Goal: Entertainment & Leisure: Consume media (video, audio)

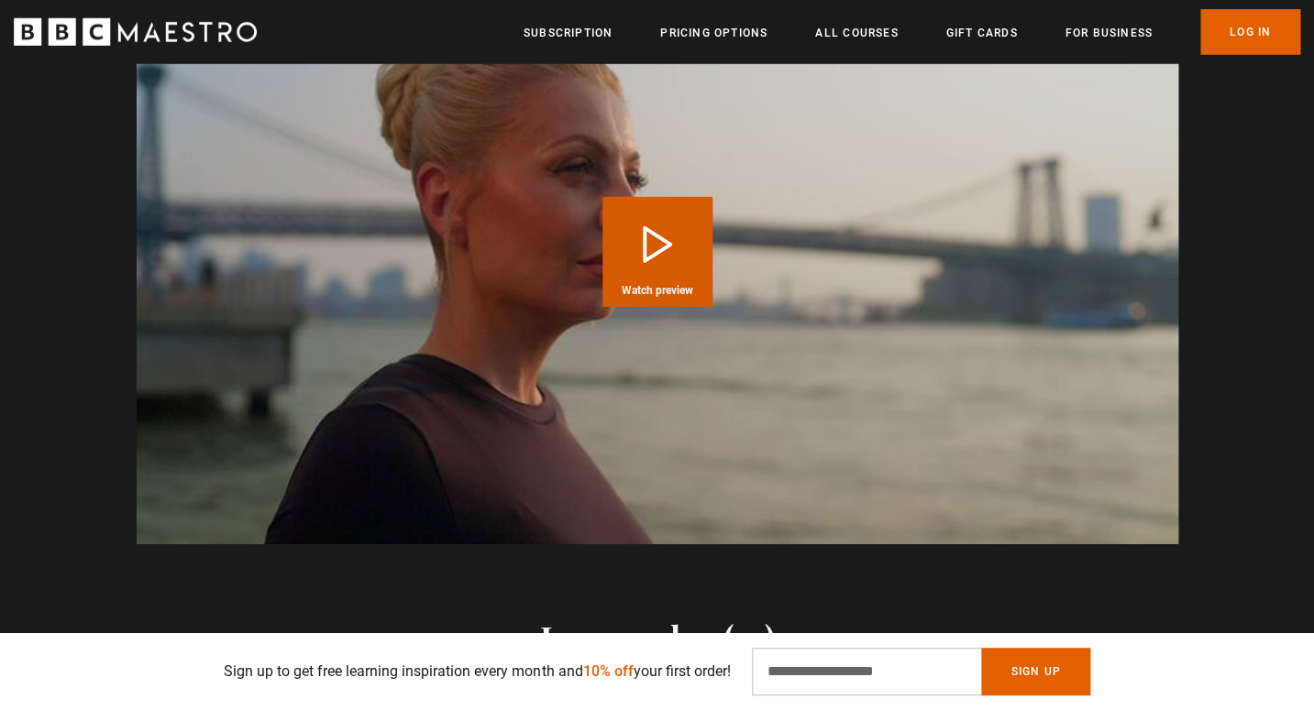
scroll to position [2073, 0]
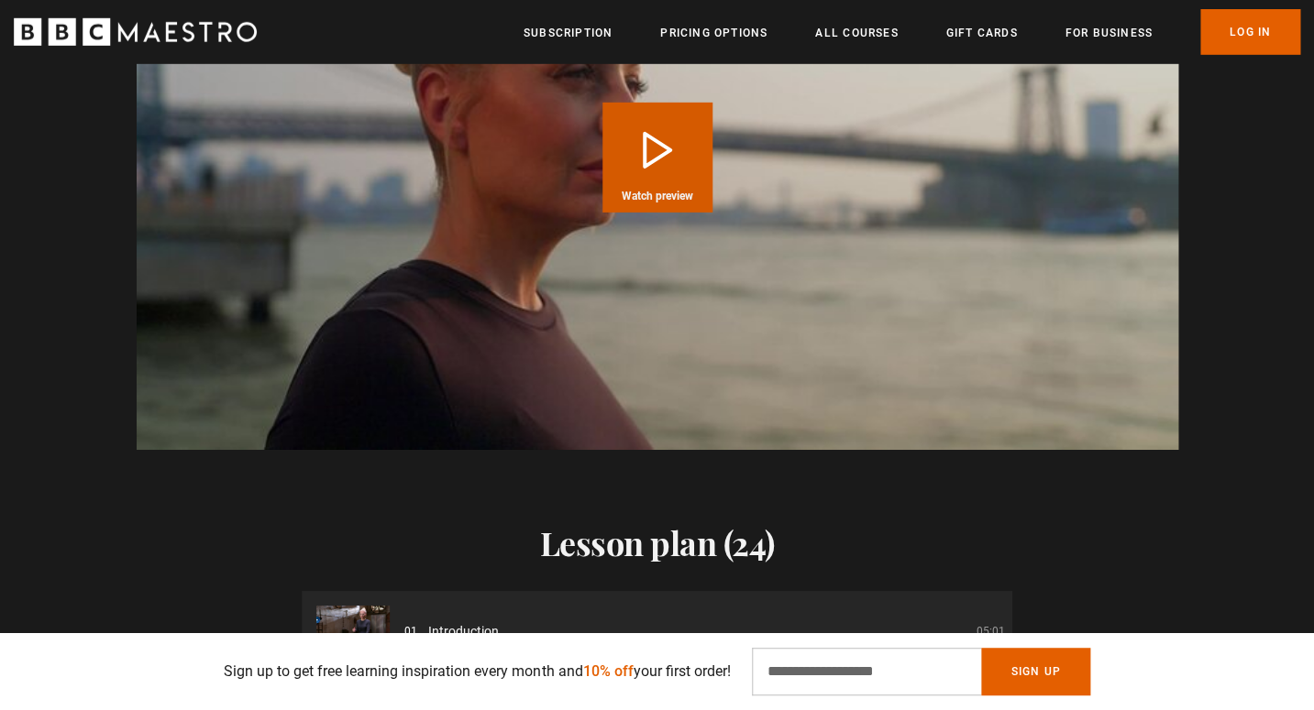
click at [643, 193] on span "Watch preview" at bounding box center [658, 196] width 72 height 11
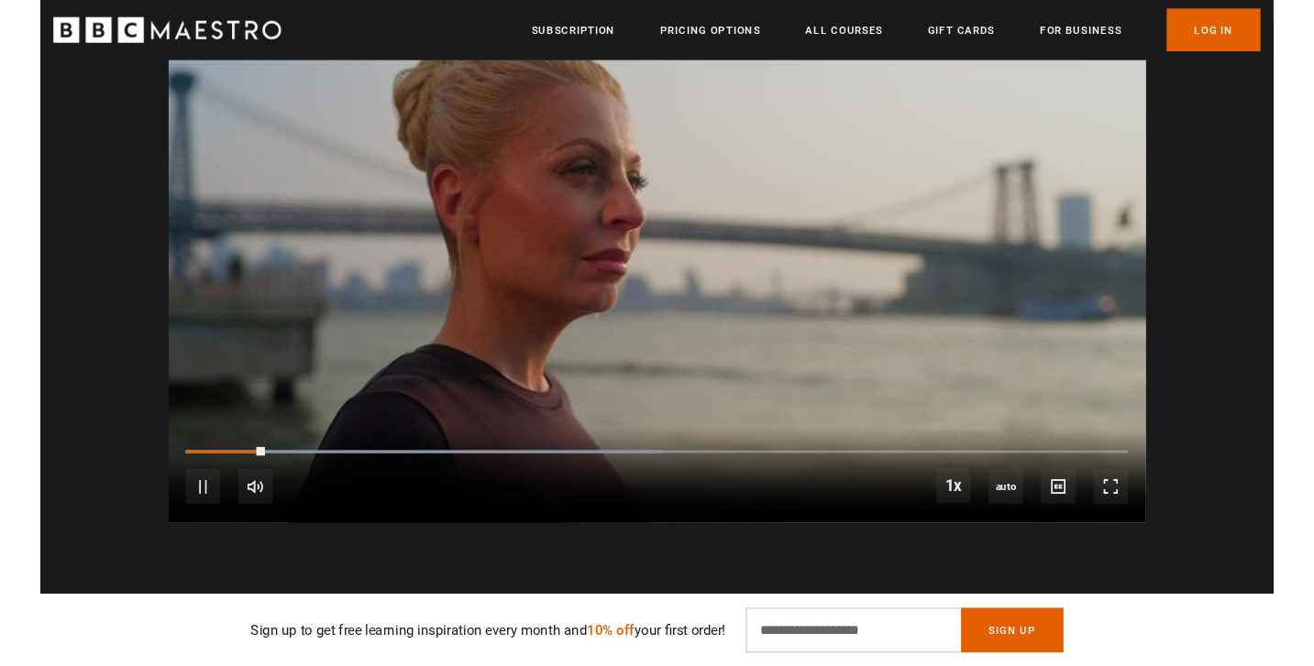
scroll to position [1904, 0]
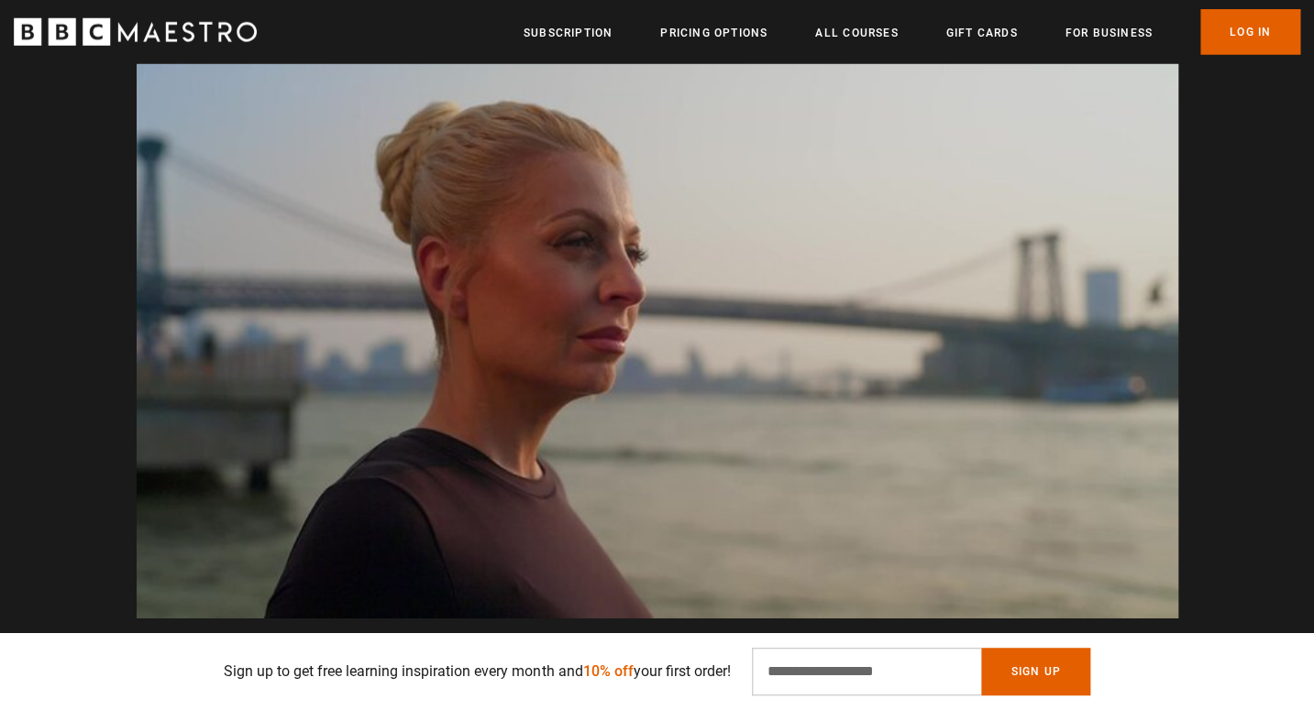
click at [498, 560] on div "10s Skip Back 10 seconds Pause 10s Skip Forward 10 seconds Loaded : 78.73% 0:19…" at bounding box center [657, 568] width 1041 height 102
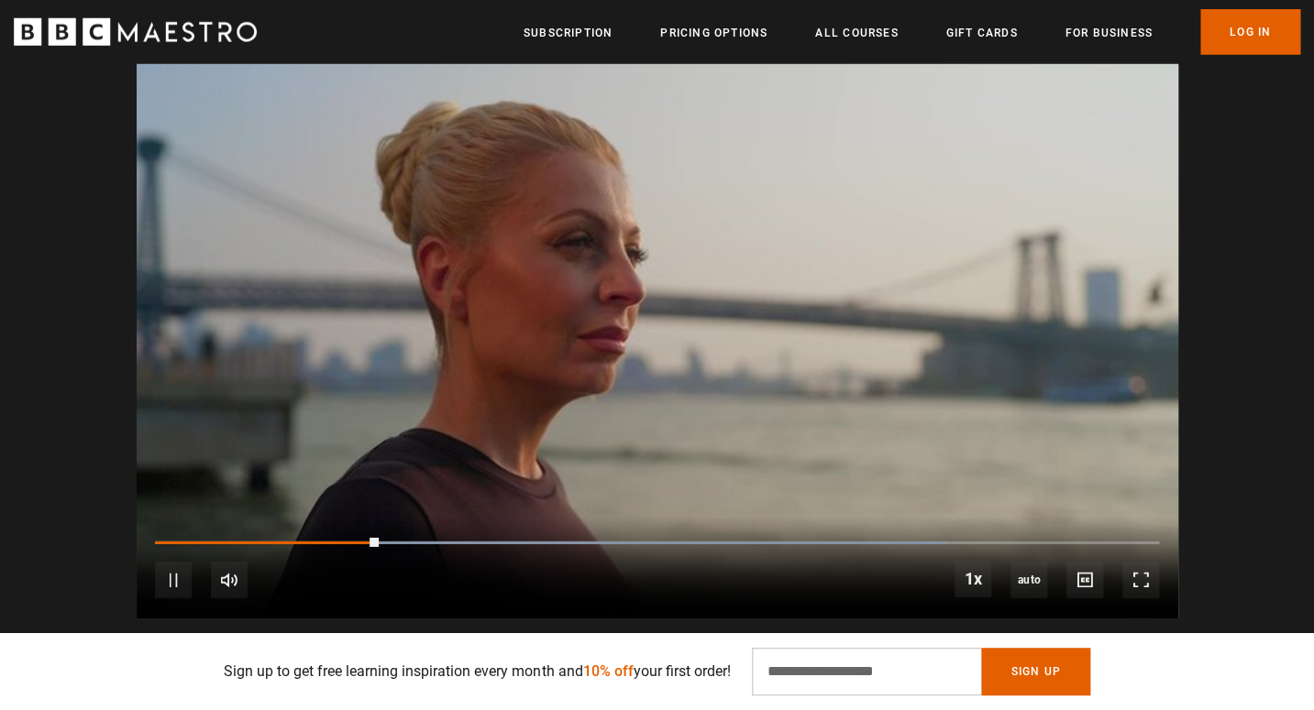
click at [529, 453] on video "Video Player" at bounding box center [657, 326] width 1041 height 586
click at [655, 399] on video "Video Player" at bounding box center [657, 326] width 1041 height 586
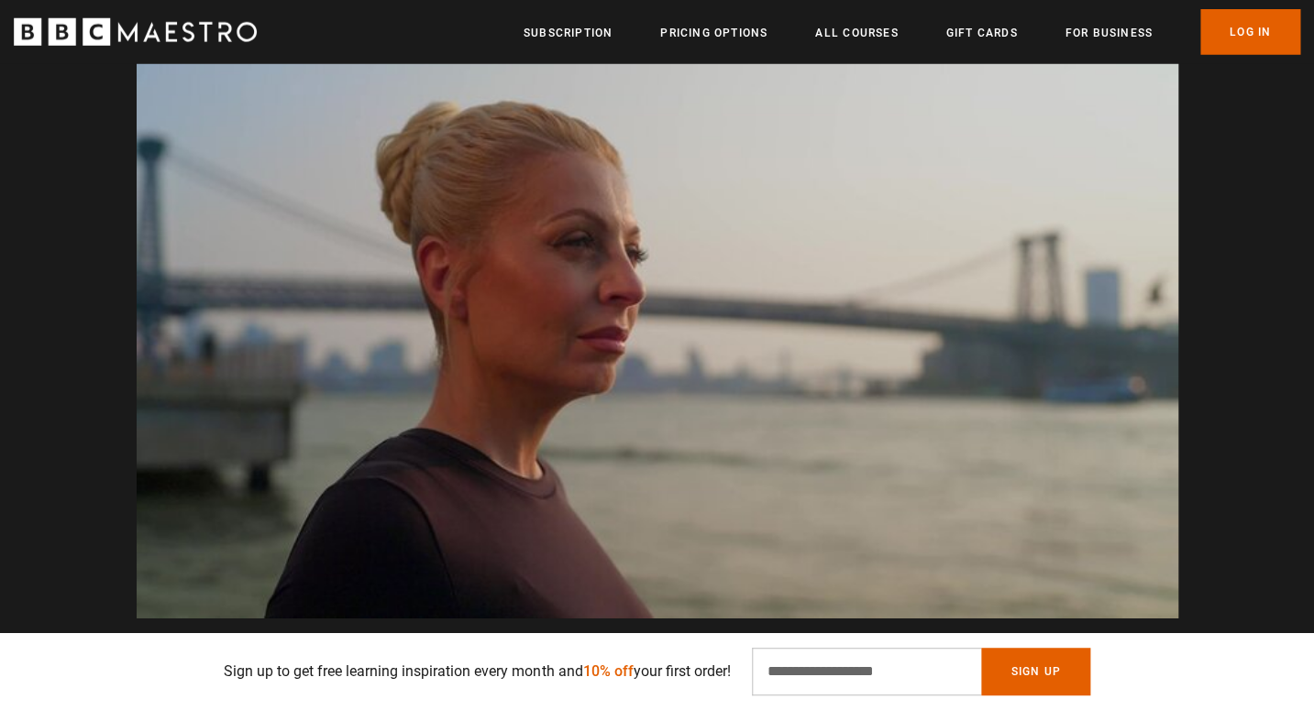
click at [831, 404] on video "Video Player" at bounding box center [657, 326] width 1041 height 586
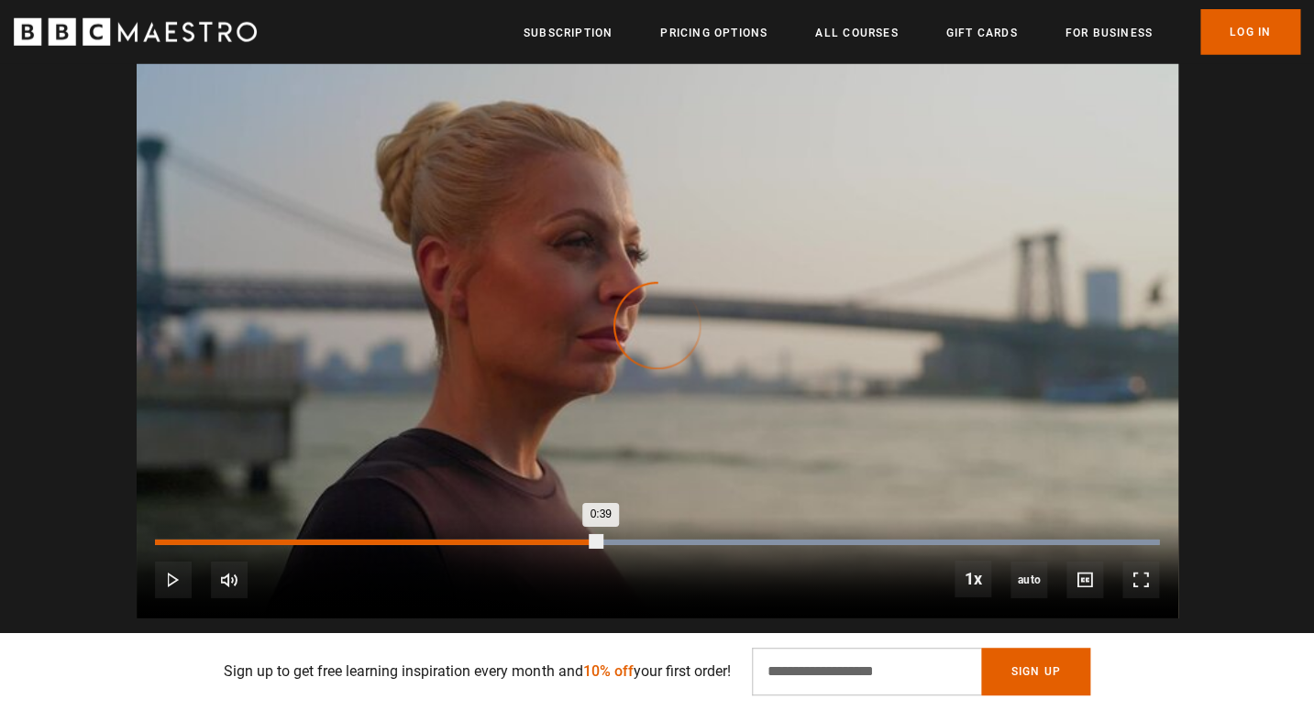
click at [586, 542] on div "0:39" at bounding box center [377, 543] width 445 height 6
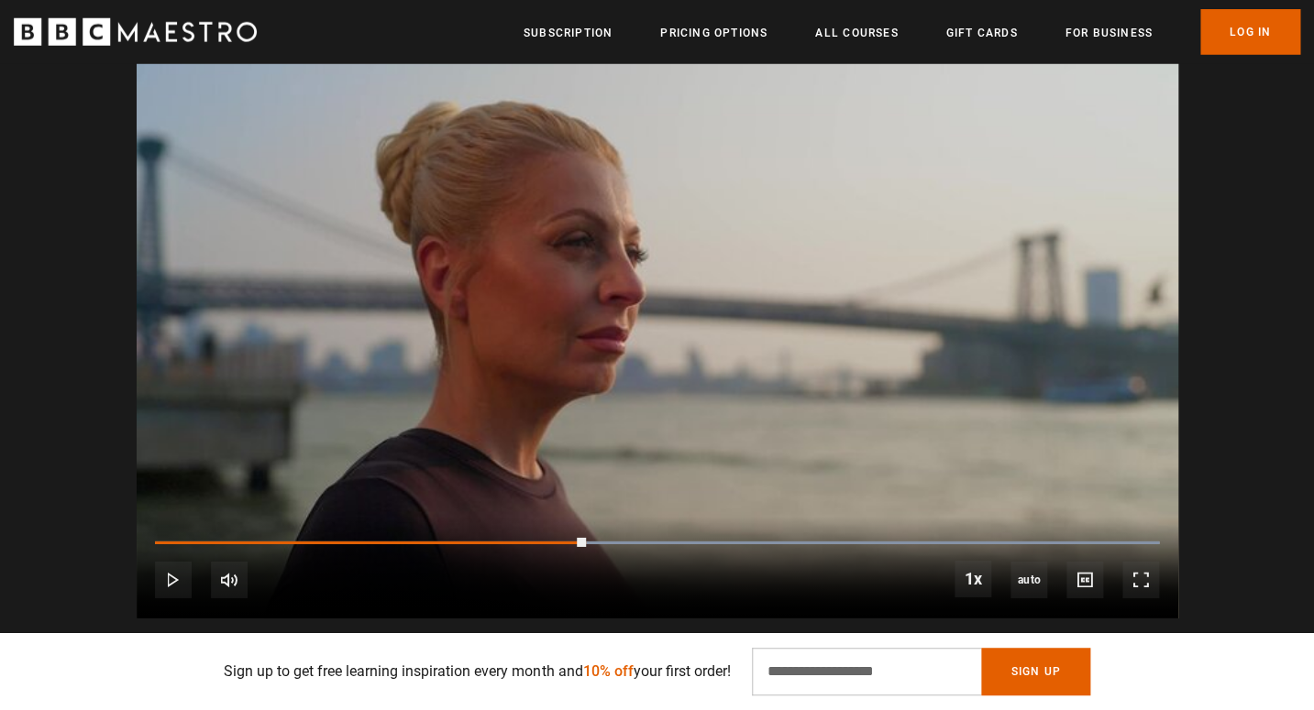
click at [607, 420] on video "Video Player" at bounding box center [657, 326] width 1041 height 586
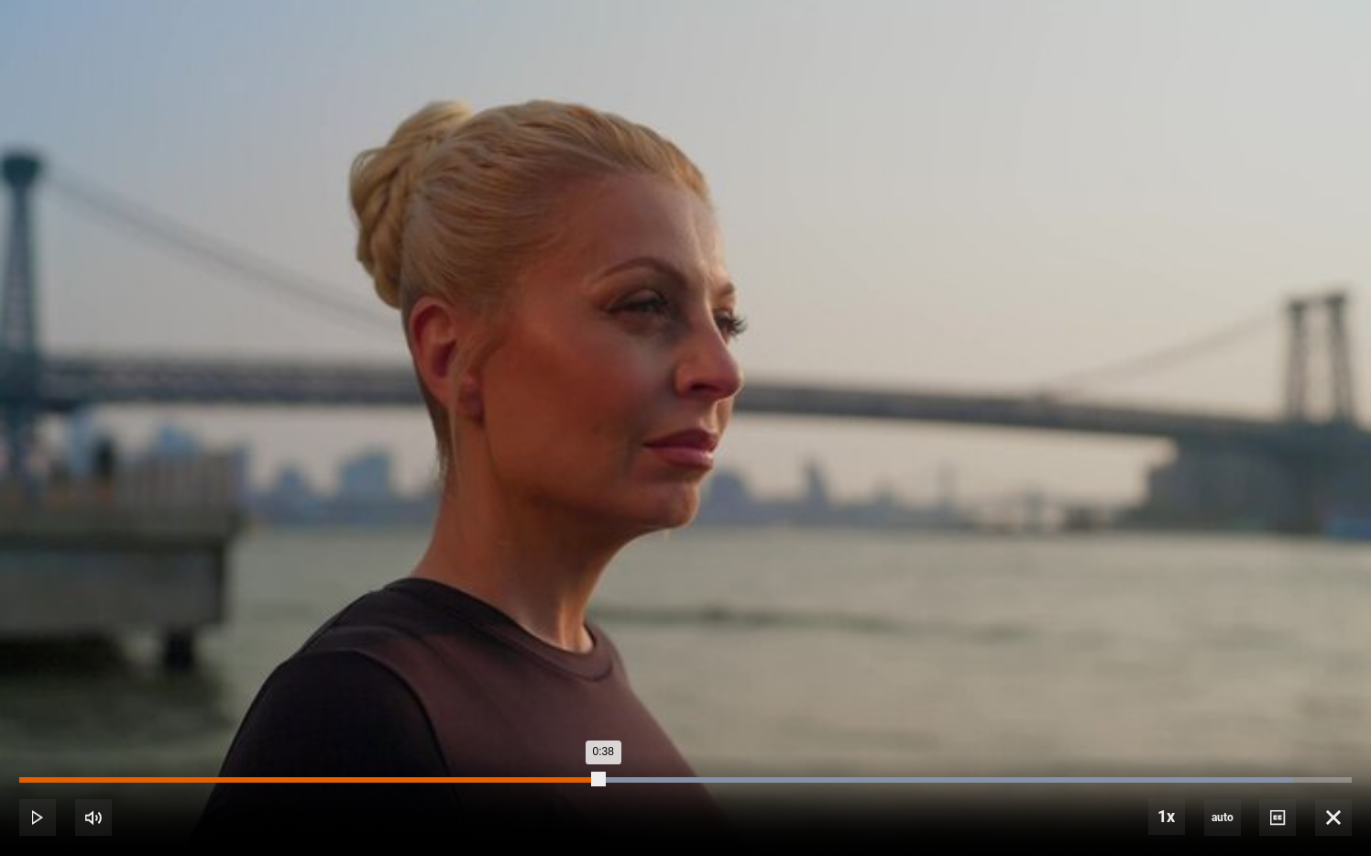
click at [551, 710] on div "10s Skip Back 10 seconds Play 10s Skip Forward 10 seconds Loaded : 95.60% 0:35 …" at bounding box center [685, 805] width 1371 height 102
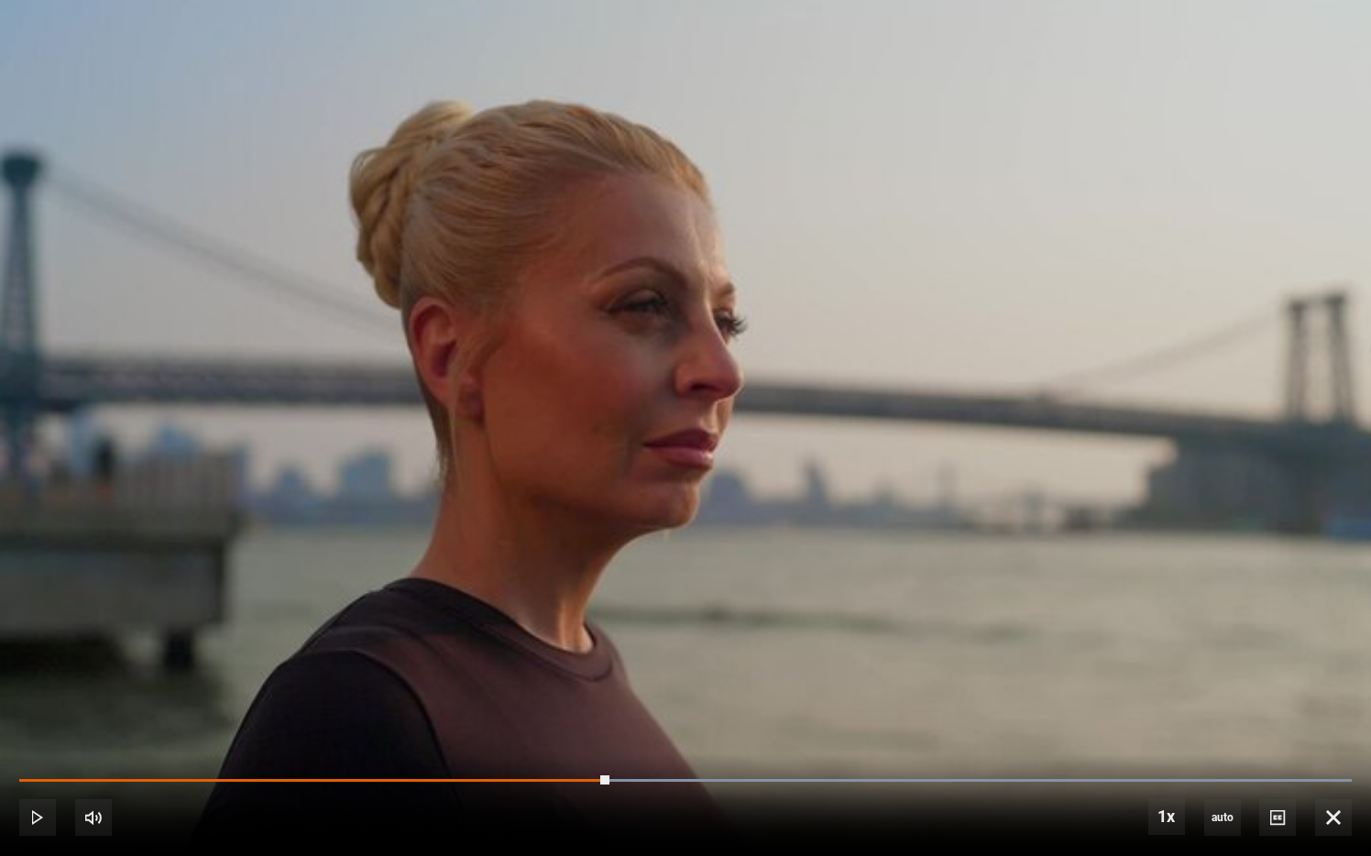
click at [554, 710] on div "10s Skip Back 10 seconds Play 10s Skip Forward 10 seconds Loaded : 100.00% 0:35…" at bounding box center [685, 805] width 1371 height 102
click at [553, 710] on div "10s Skip Back 10 seconds Play 10s Skip Forward 10 seconds Loaded : 100.00% 0:32…" at bounding box center [685, 805] width 1371 height 102
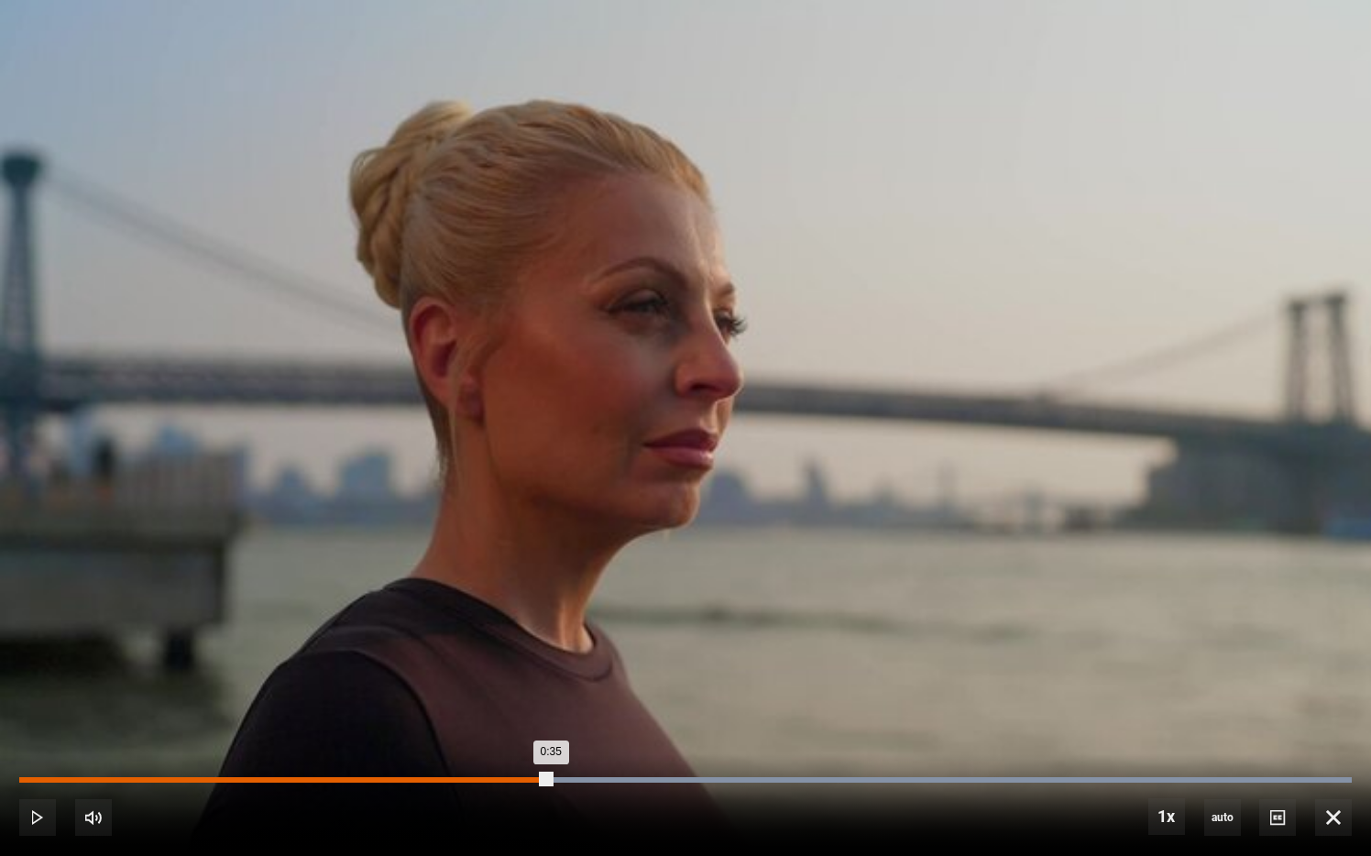
click at [551, 710] on div "0:35" at bounding box center [285, 780] width 532 height 6
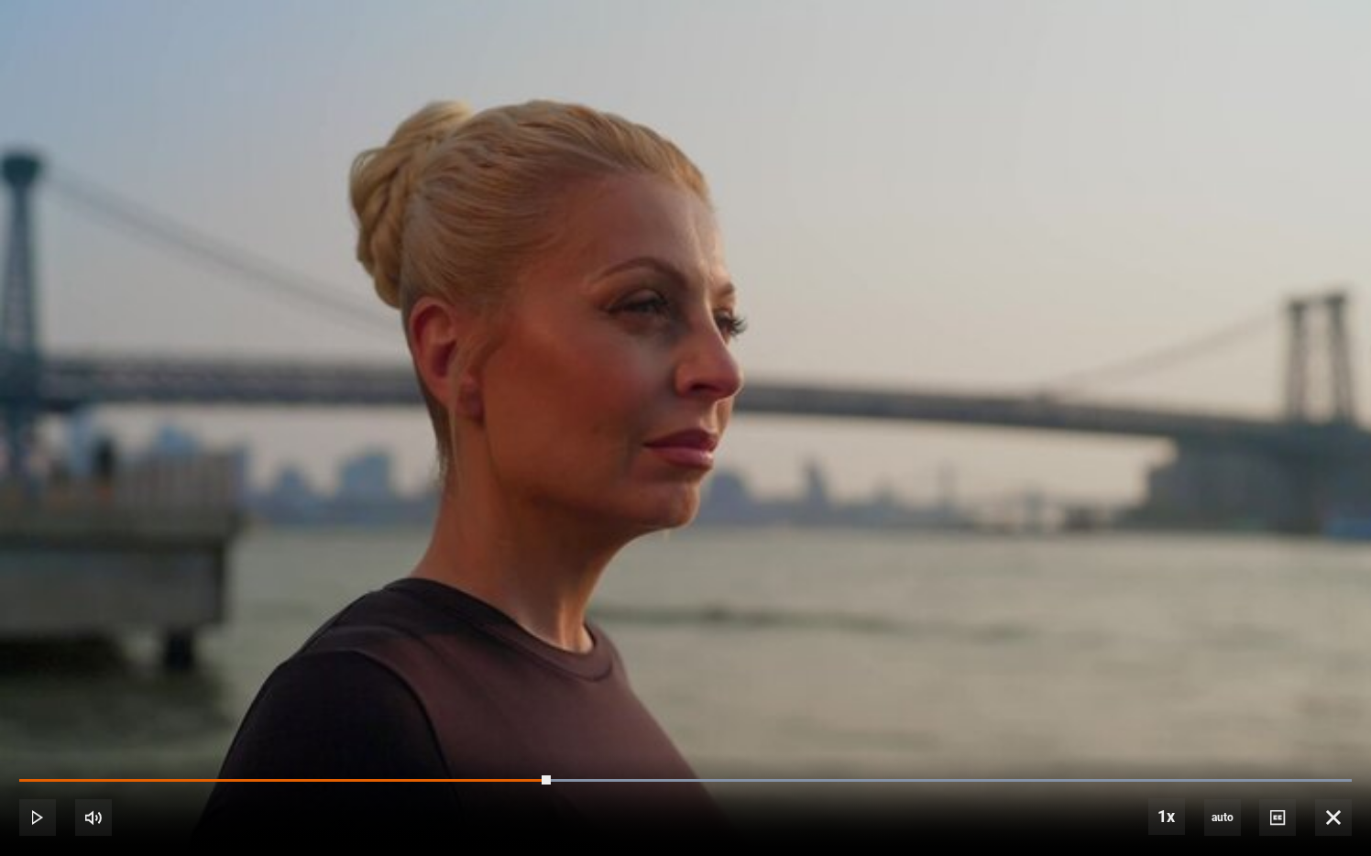
click at [564, 578] on video "Video Player" at bounding box center [685, 428] width 1371 height 856
click at [633, 501] on video "Video Player" at bounding box center [685, 428] width 1371 height 856
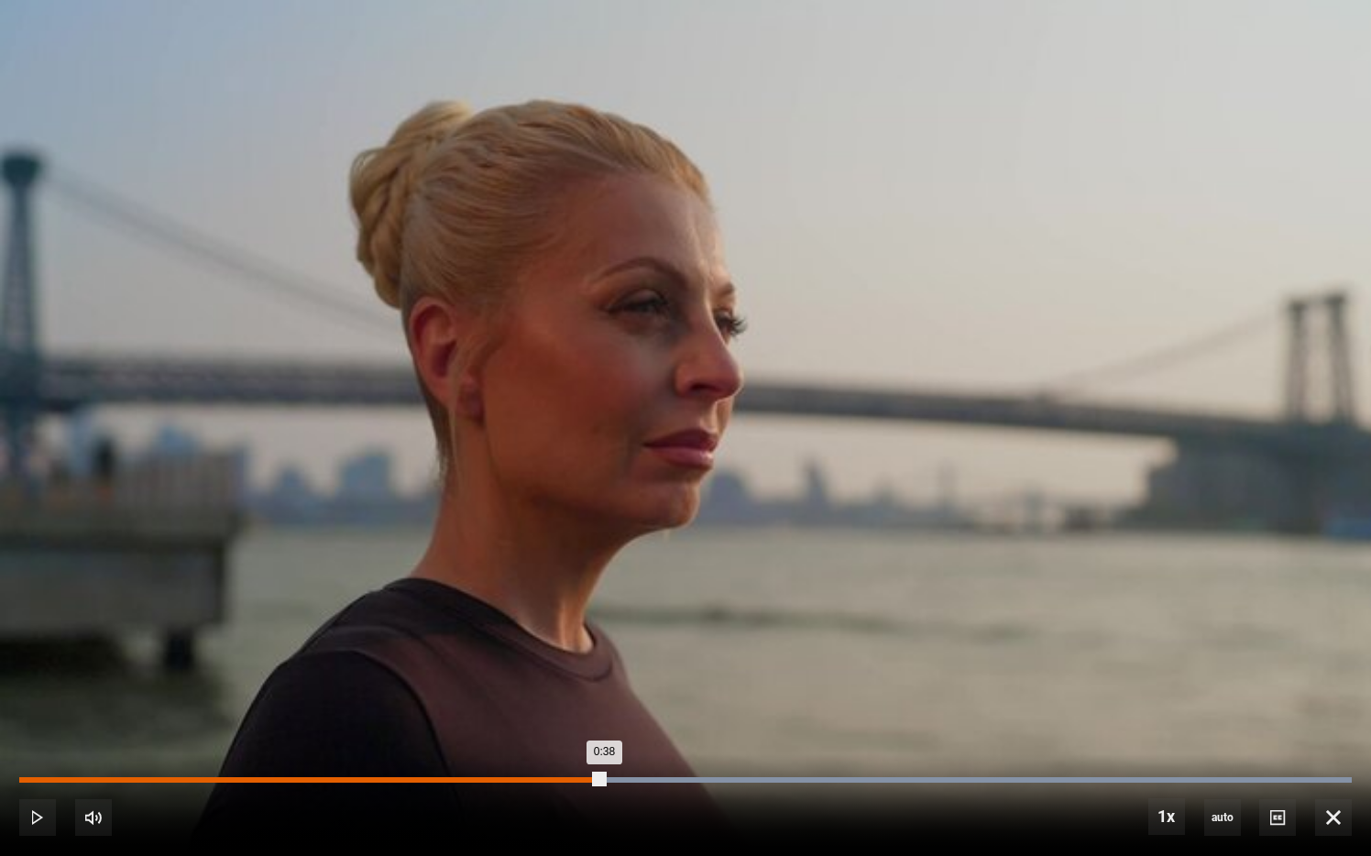
click at [578, 710] on div "0:38" at bounding box center [311, 780] width 585 height 6
click at [553, 710] on div "0:35" at bounding box center [287, 780] width 536 height 6
click at [526, 710] on div "0:35" at bounding box center [286, 780] width 534 height 6
click at [500, 710] on div "0:31" at bounding box center [501, 780] width 3 height 6
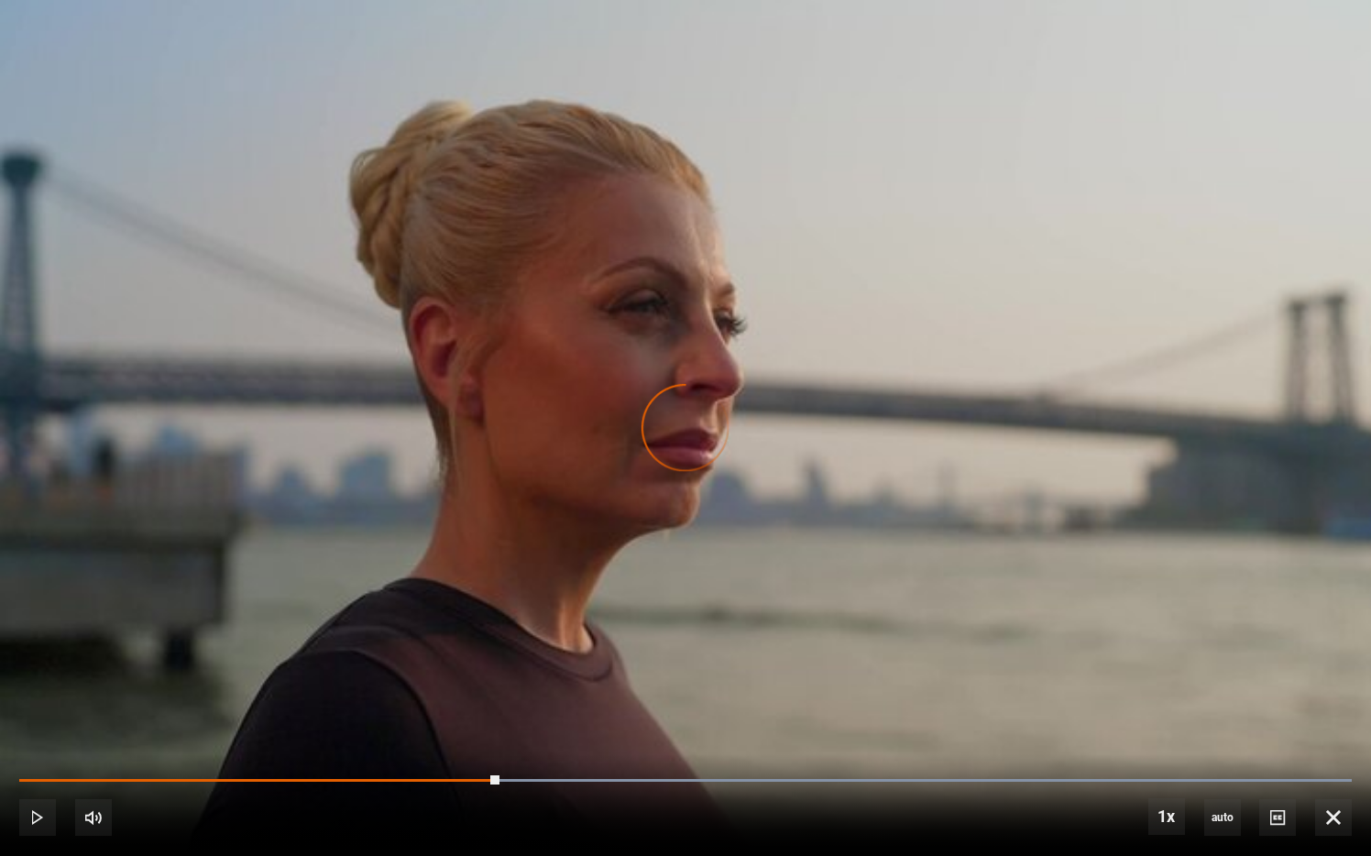
click at [454, 710] on div "Loaded : 100.00% 0:28 0:31" at bounding box center [685, 781] width 1333 height 4
click at [565, 497] on video "Video Player" at bounding box center [685, 428] width 1371 height 856
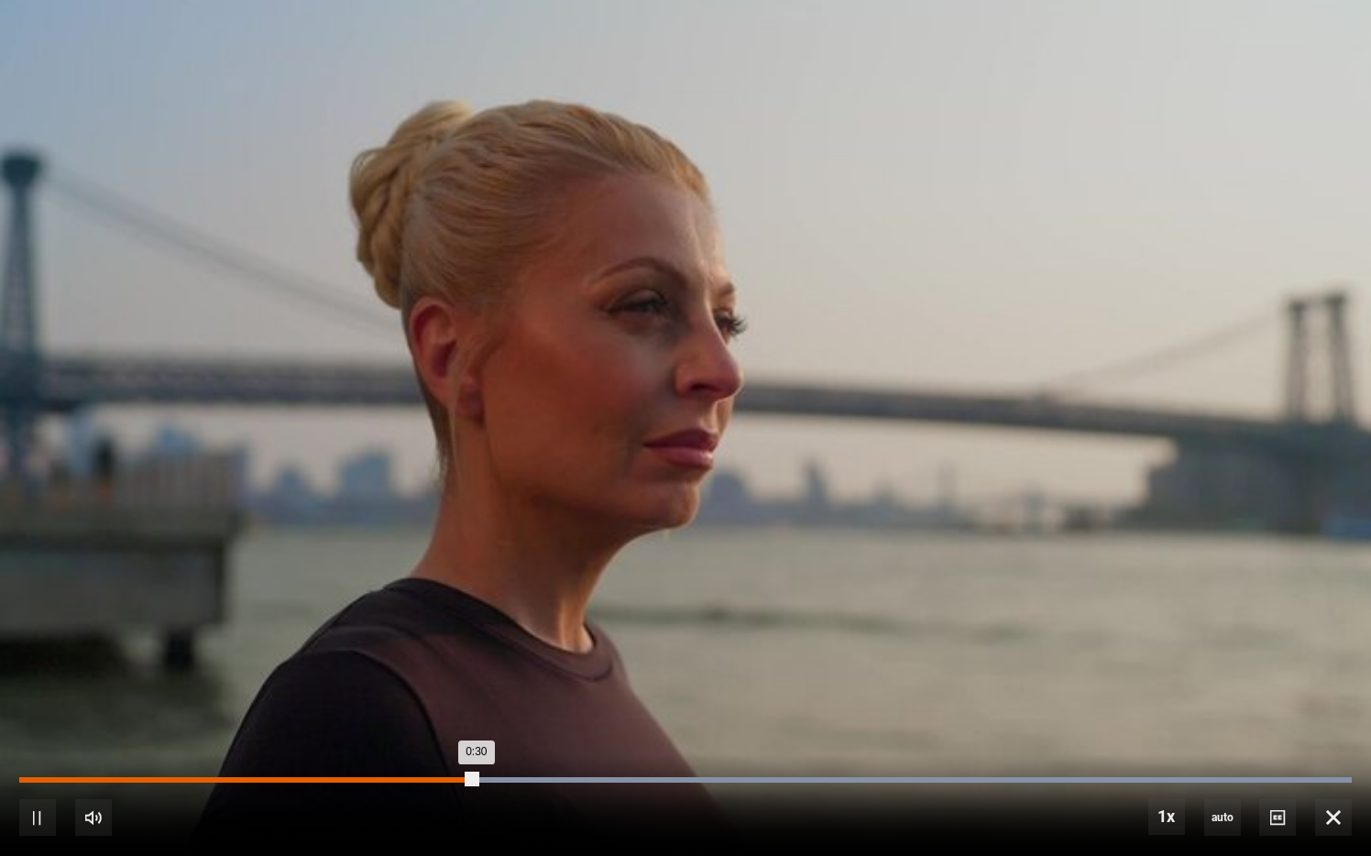
click at [457, 710] on div "0:28" at bounding box center [456, 780] width 3 height 6
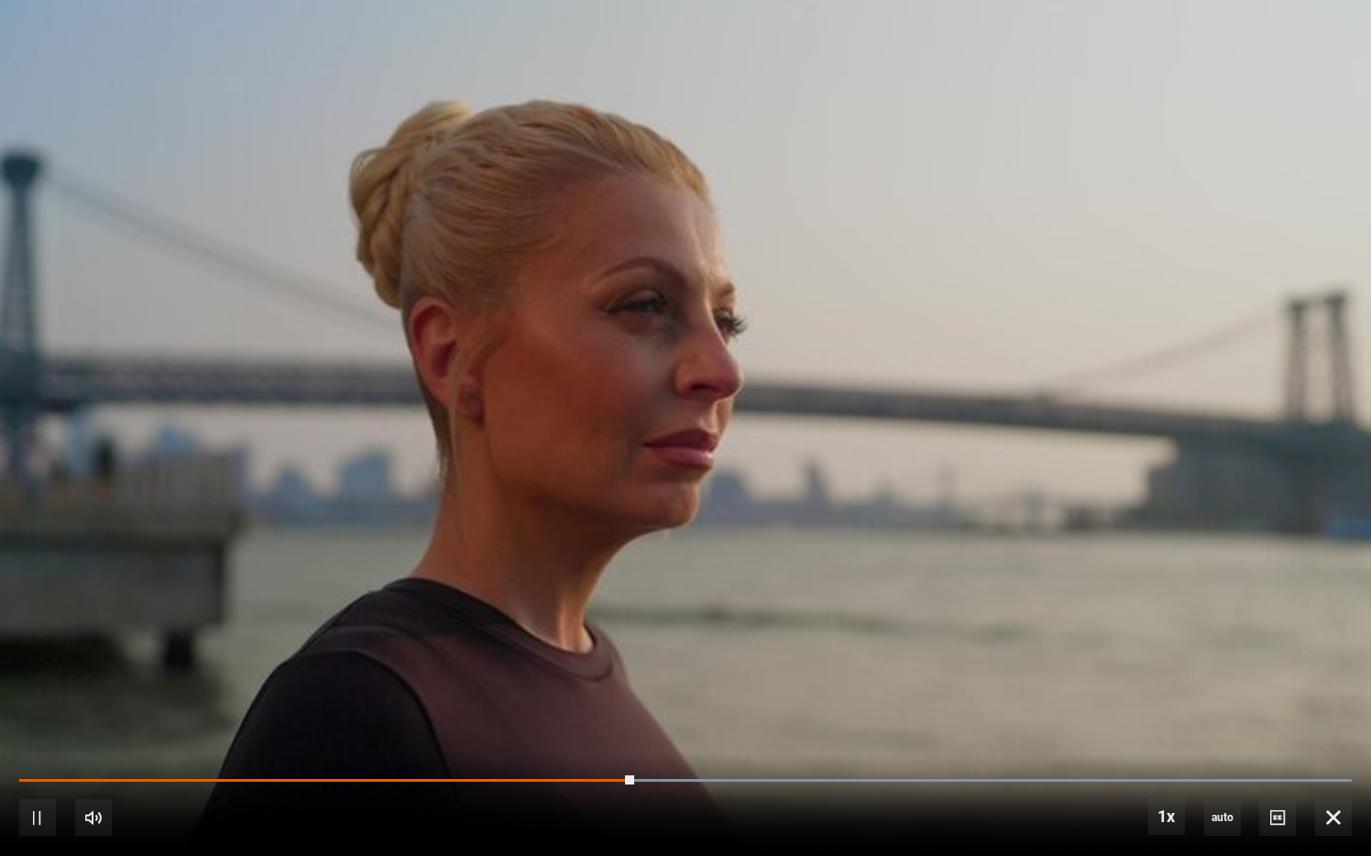
click at [844, 479] on video "Video Player" at bounding box center [685, 428] width 1371 height 856
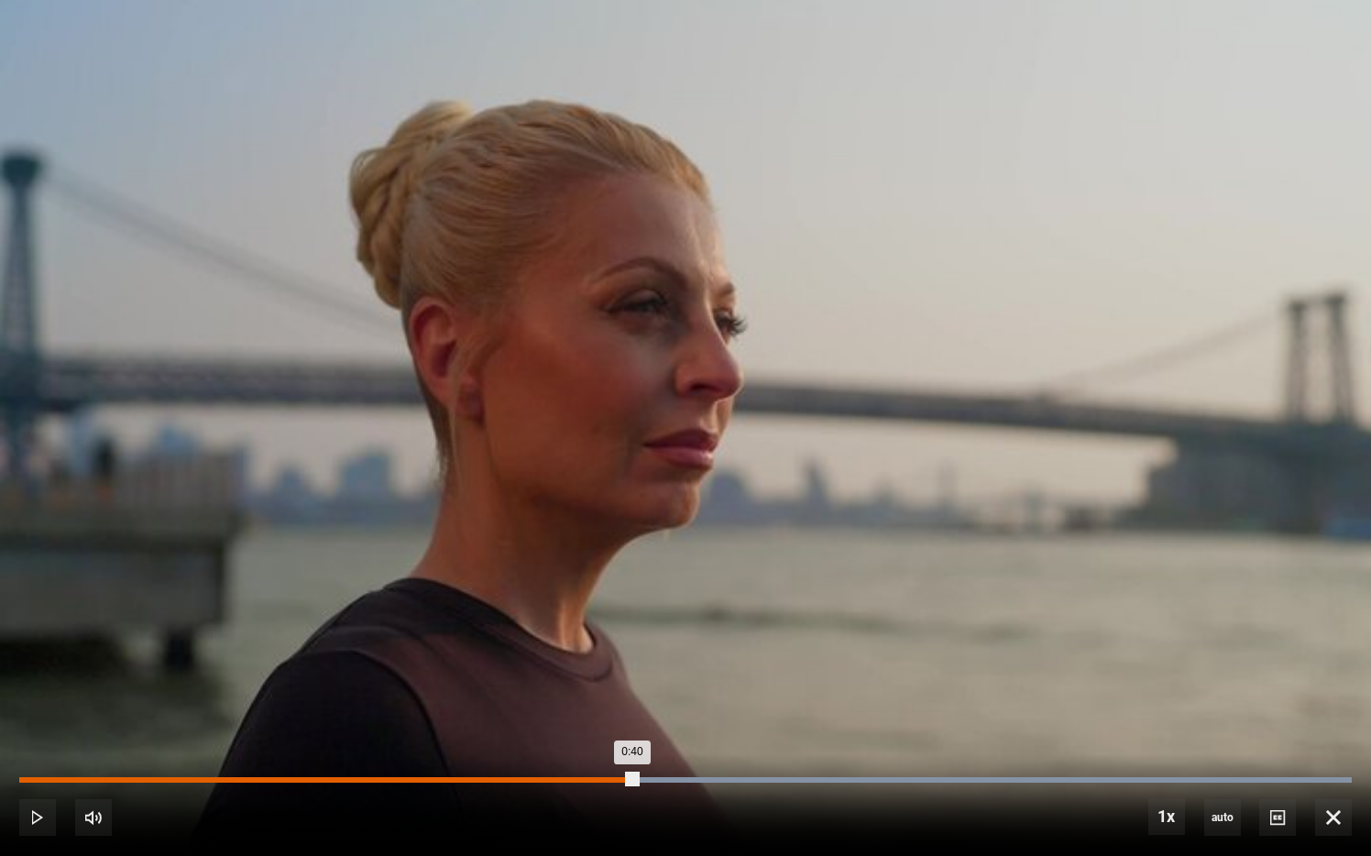
click at [607, 710] on div "0:40" at bounding box center [328, 780] width 618 height 6
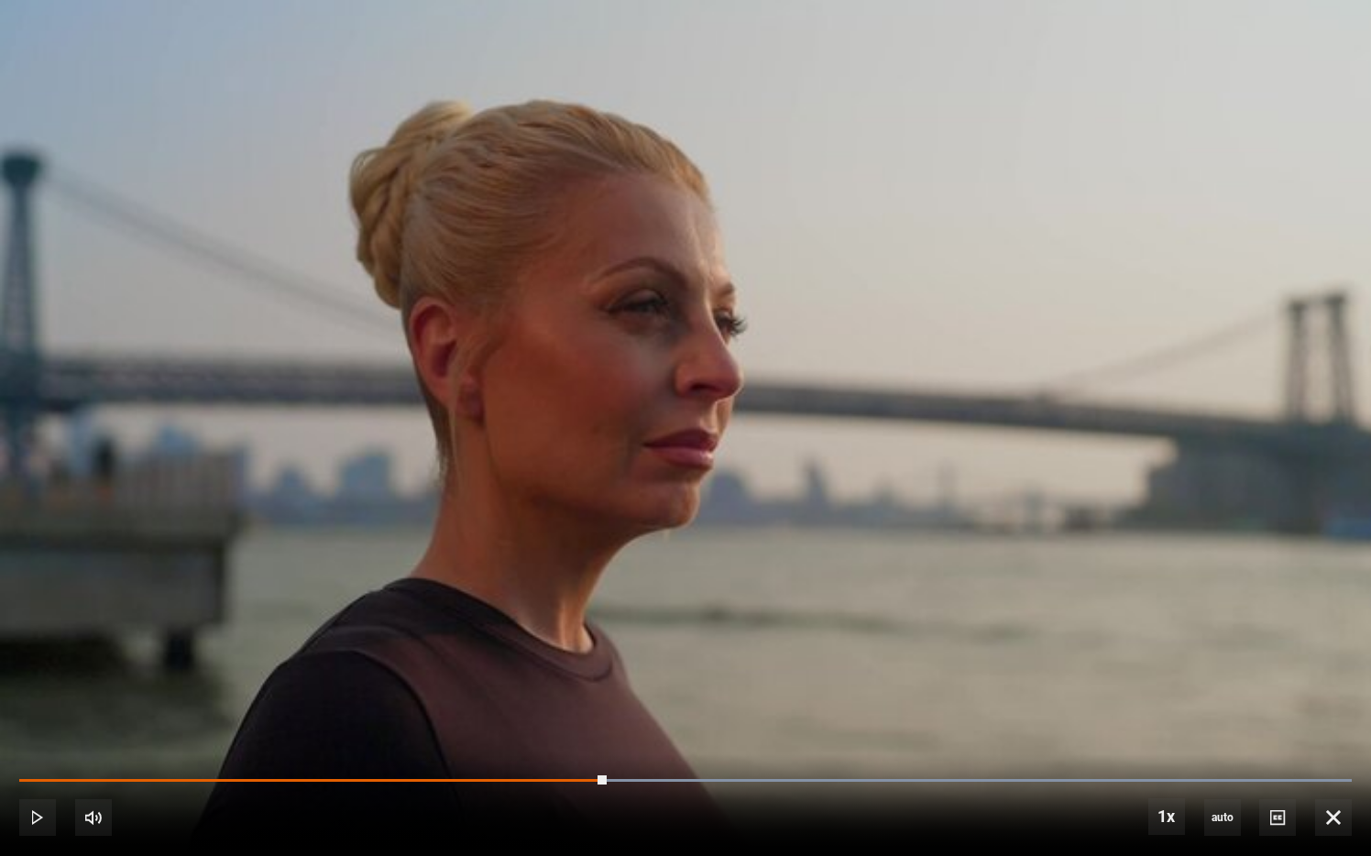
click at [692, 655] on video "Video Player" at bounding box center [685, 428] width 1371 height 856
click at [599, 710] on div "10s Skip Back 10 seconds Pause 10s Skip Forward 10 seconds Loaded : 100.00% 0:3…" at bounding box center [685, 805] width 1371 height 102
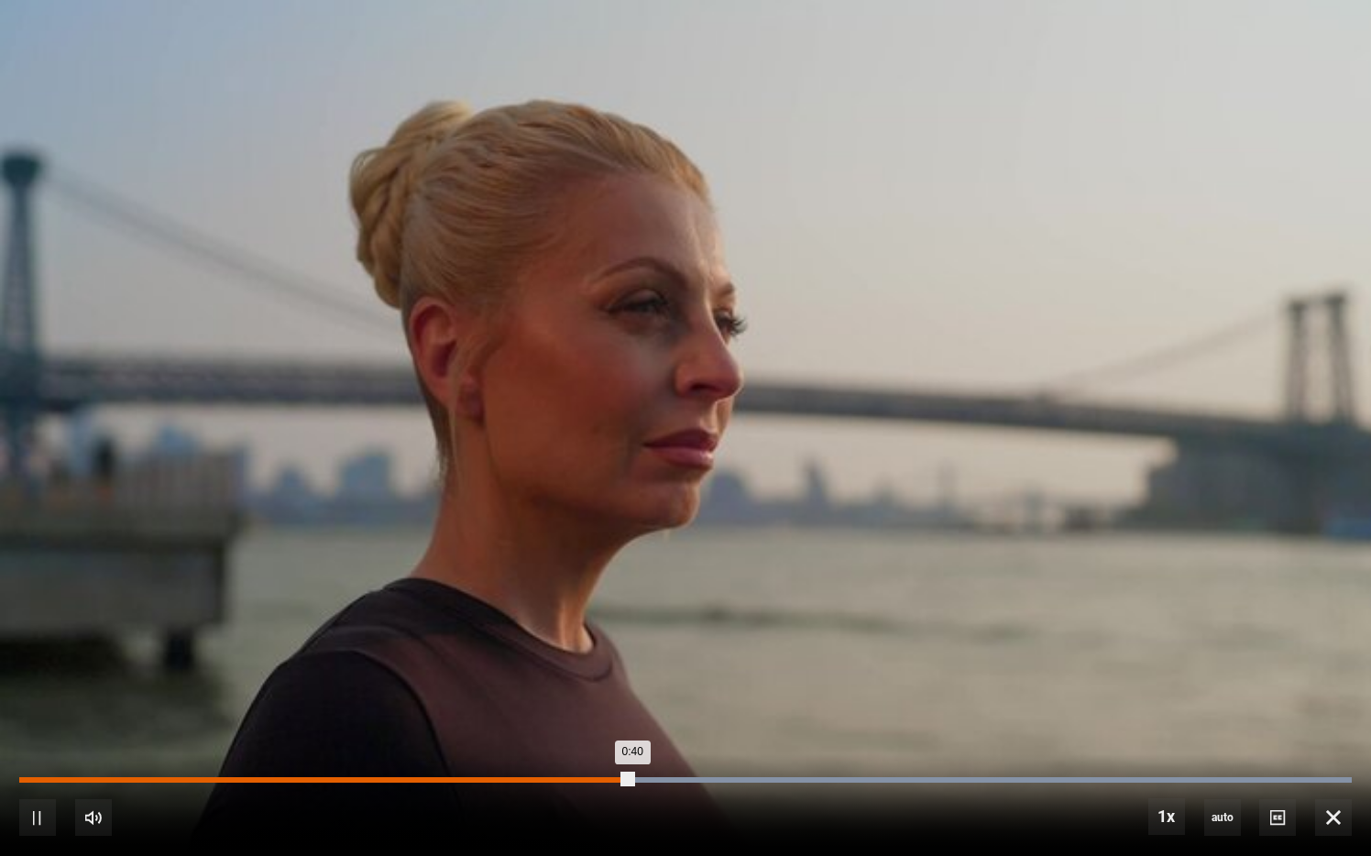
click at [584, 710] on div "0:40" at bounding box center [325, 780] width 613 height 6
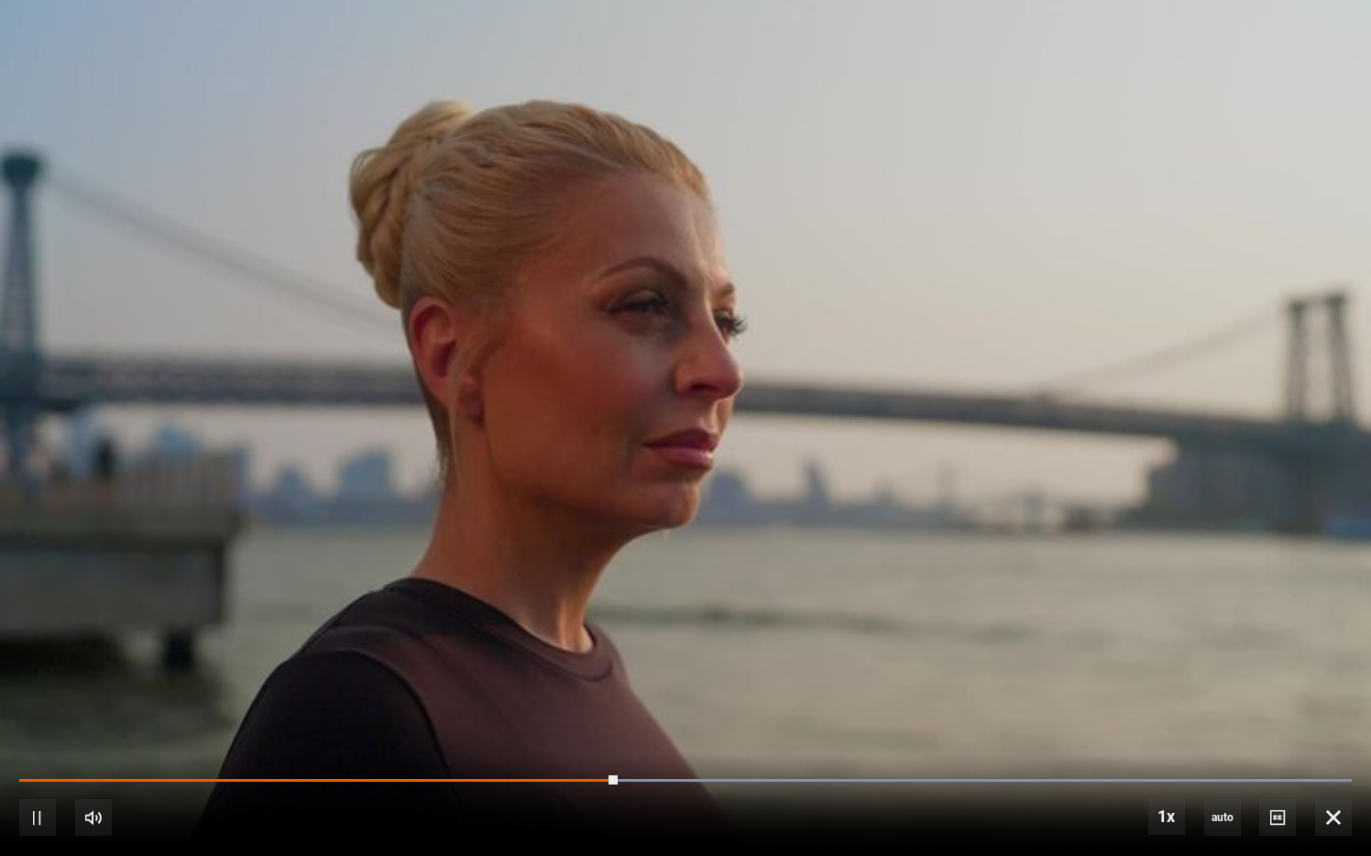
click at [557, 710] on div "10s Skip Back 10 seconds Pause 10s Skip Forward 10 seconds Loaded : 100.00% 0:3…" at bounding box center [685, 805] width 1371 height 102
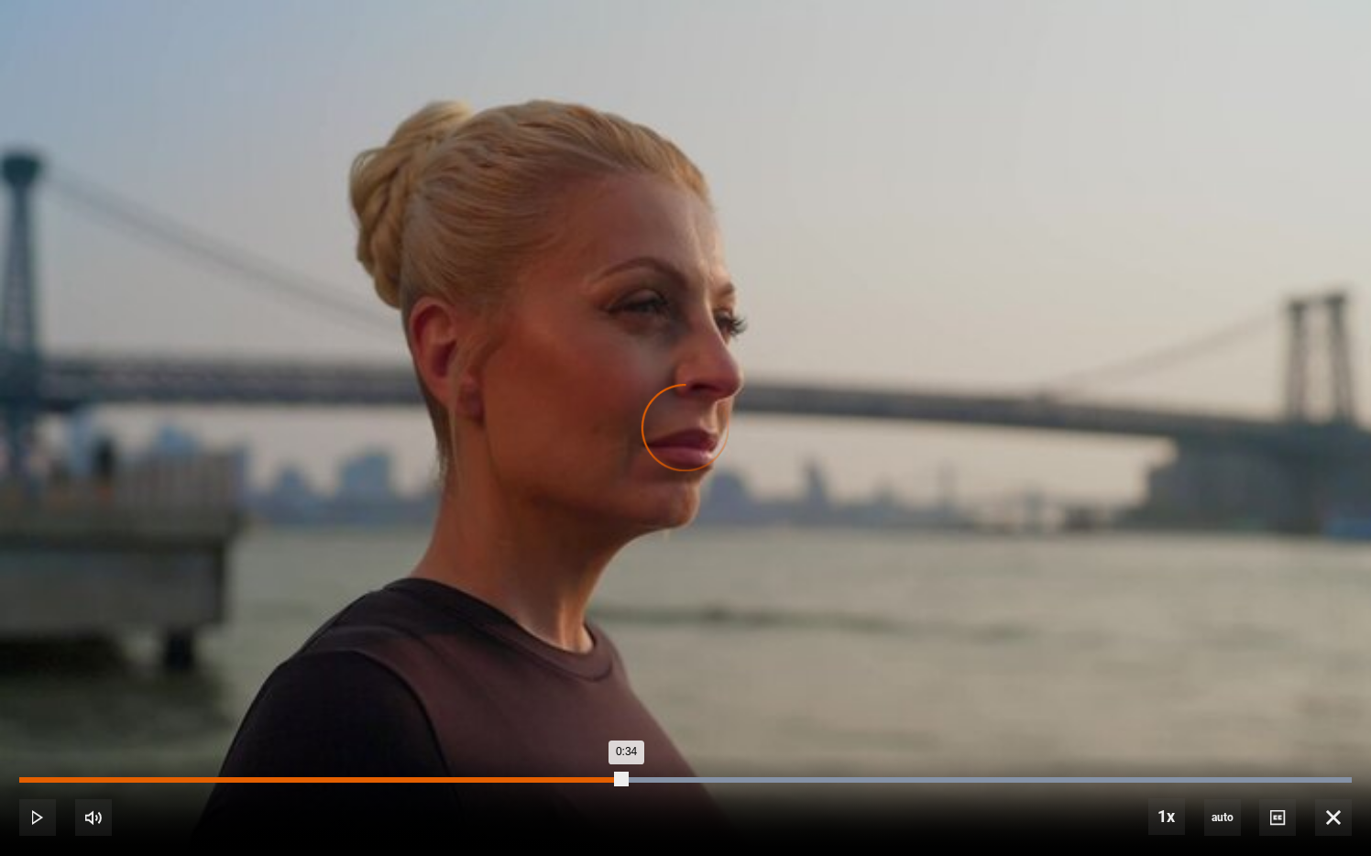
click at [545, 710] on div "0:34" at bounding box center [322, 780] width 607 height 6
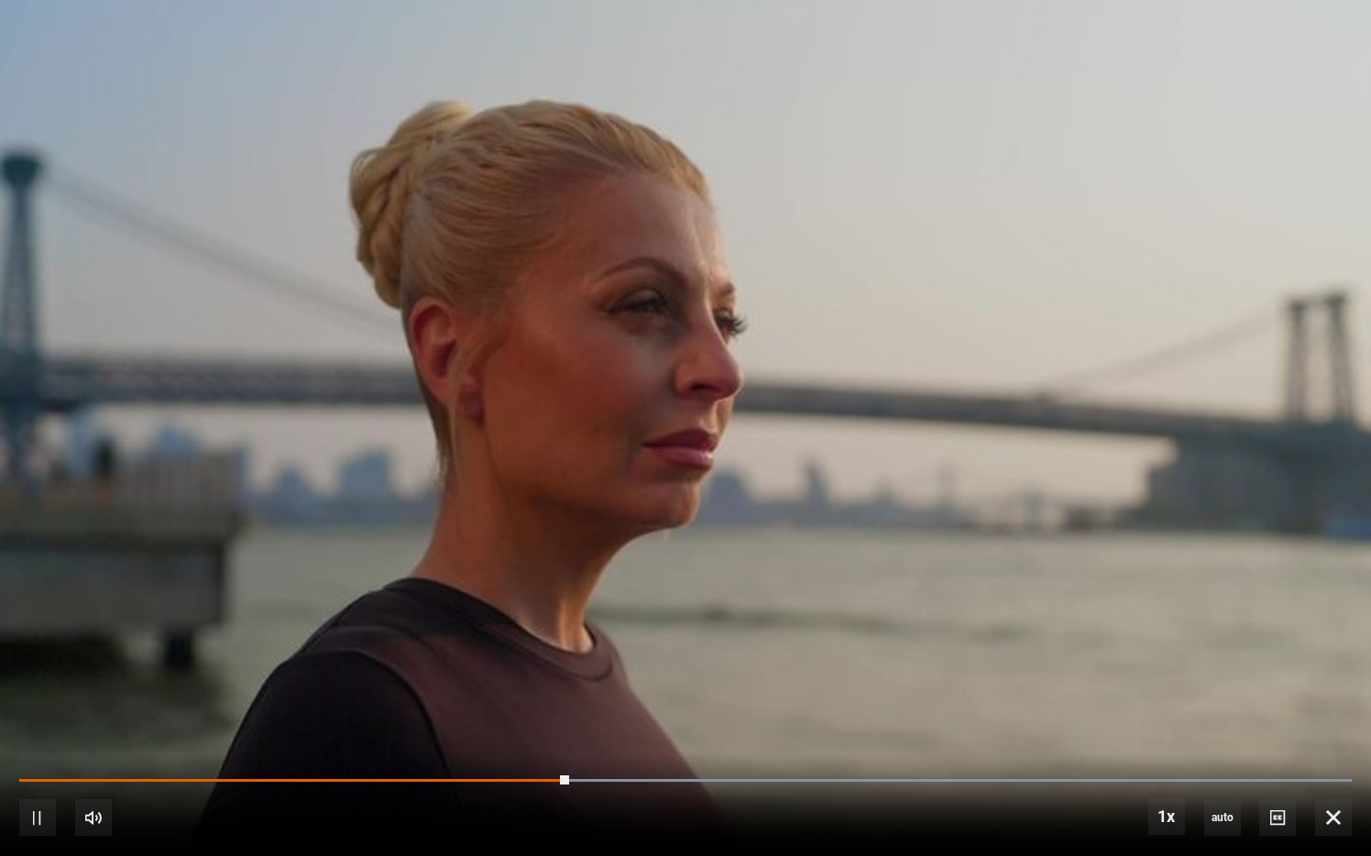
click at [368, 608] on video "Video Player" at bounding box center [685, 428] width 1371 height 856
click at [385, 596] on video "Video Player" at bounding box center [685, 428] width 1371 height 856
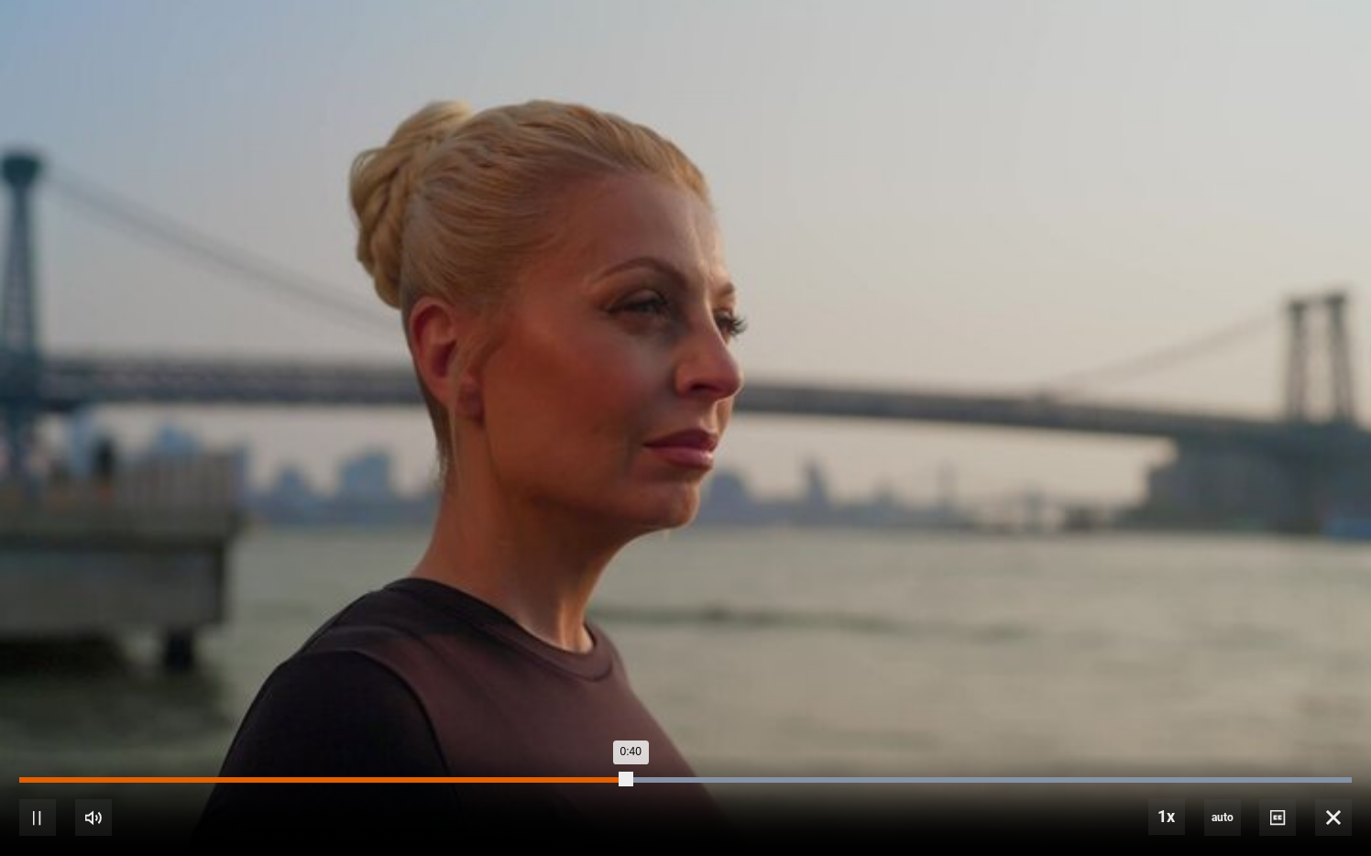
click at [565, 710] on div "0:35" at bounding box center [563, 780] width 3 height 6
click at [533, 710] on div "Loaded : 100.00% 0:33 0:40" at bounding box center [685, 780] width 1333 height 6
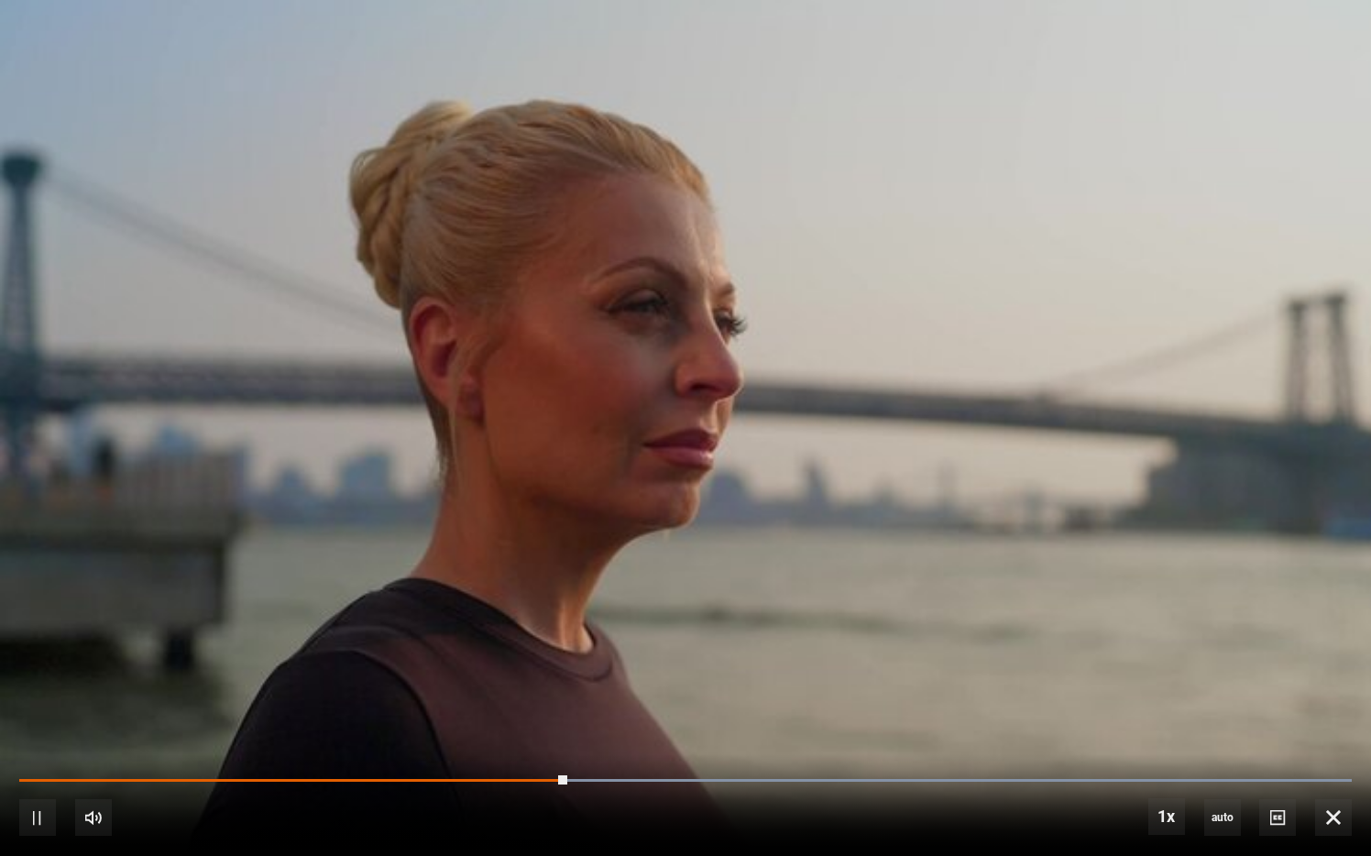
click at [601, 605] on video "Video Player" at bounding box center [685, 428] width 1371 height 856
click at [647, 534] on video "Video Player" at bounding box center [685, 428] width 1371 height 856
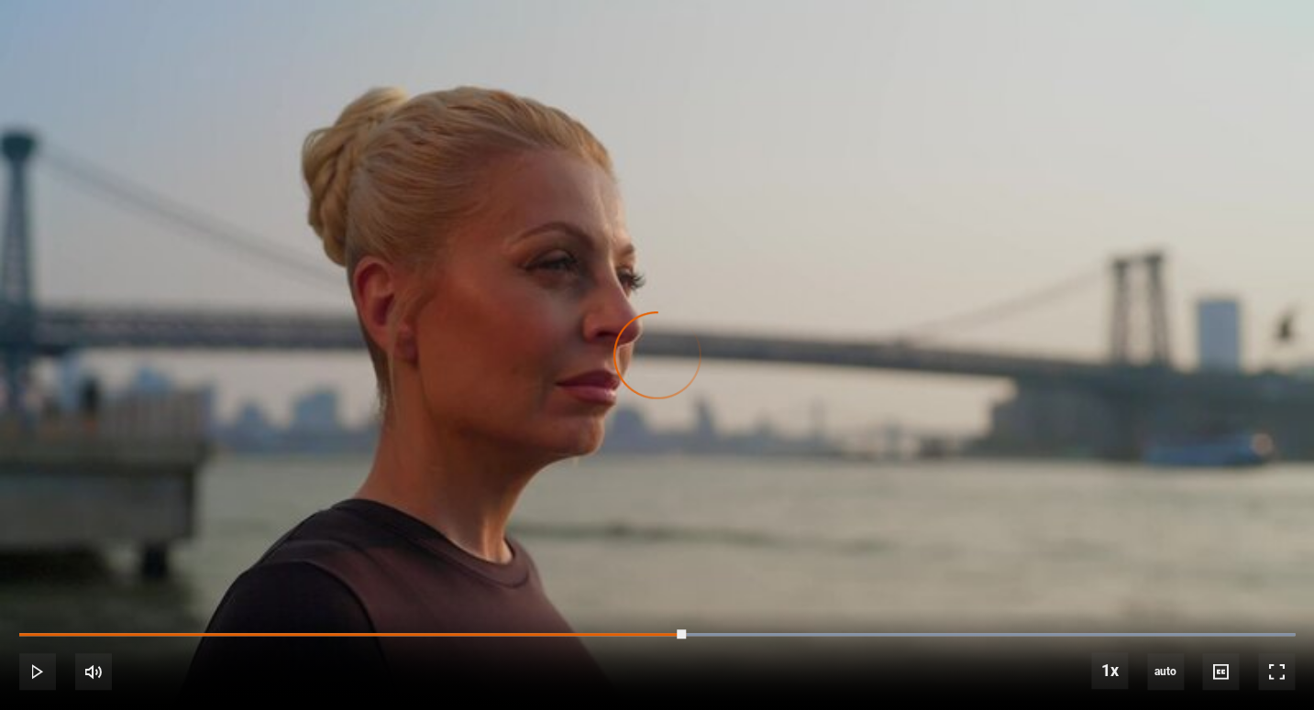
drag, startPoint x: 680, startPoint y: 545, endPoint x: 826, endPoint y: 550, distance: 145.8
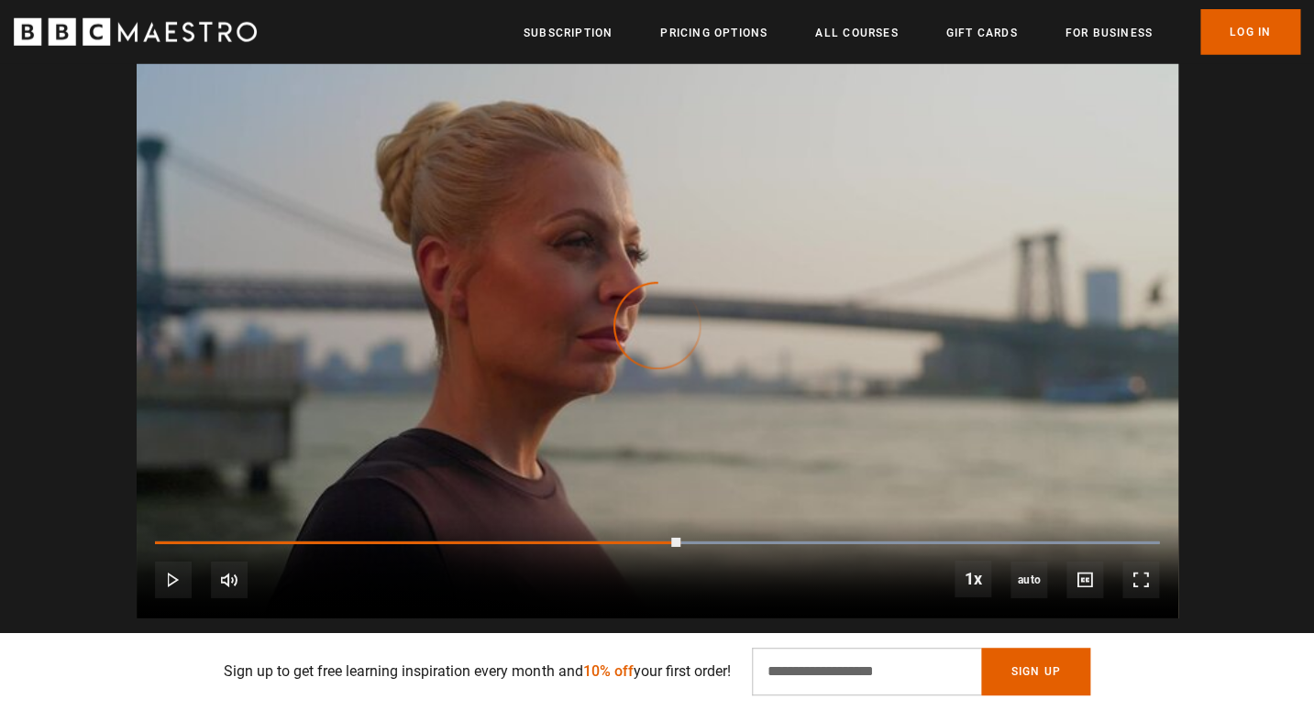
click at [826, 550] on div "10s Skip Back 10 seconds Play 10s Skip Forward 10 seconds Loaded : 100.00% 0:53…" at bounding box center [657, 568] width 1041 height 102
click at [921, 545] on div "10s Skip Back 10 seconds Play 10s Skip Forward 10 seconds Loaded : 100.00% 0:53…" at bounding box center [657, 568] width 1041 height 102
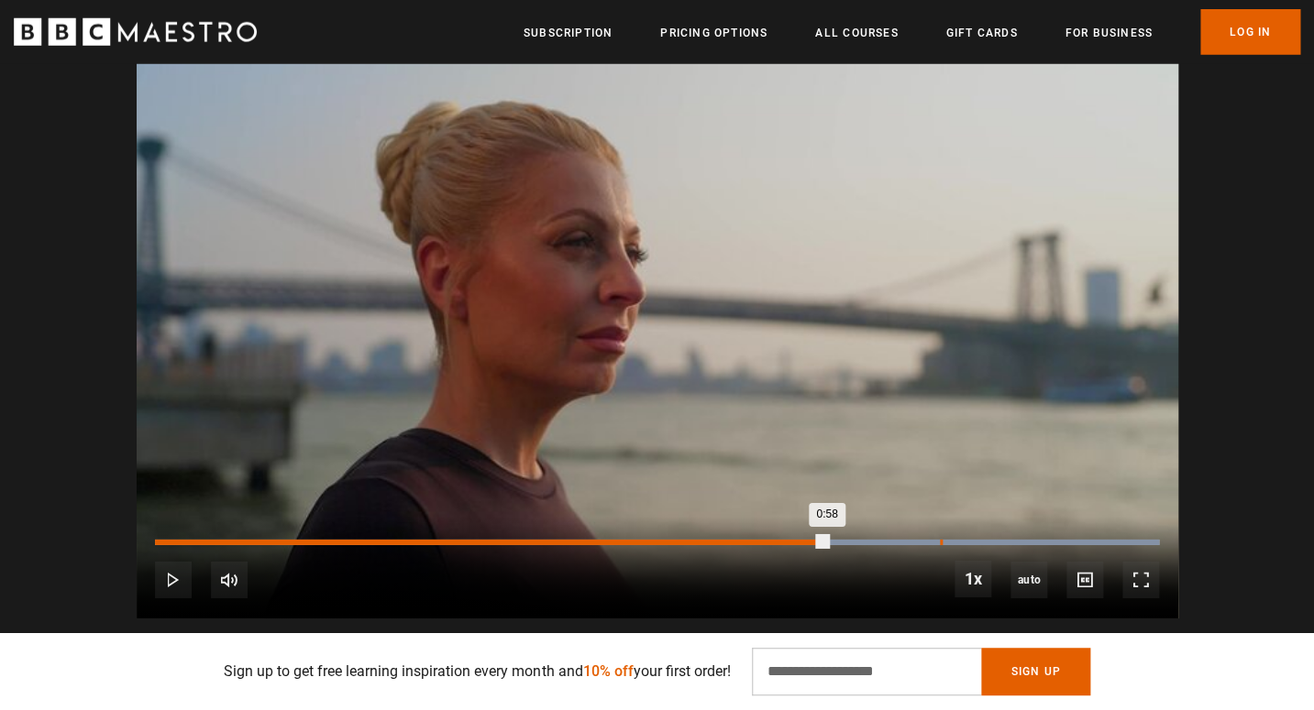
click at [957, 545] on div "Loaded : 100.00% 1:08 0:58" at bounding box center [656, 543] width 1003 height 6
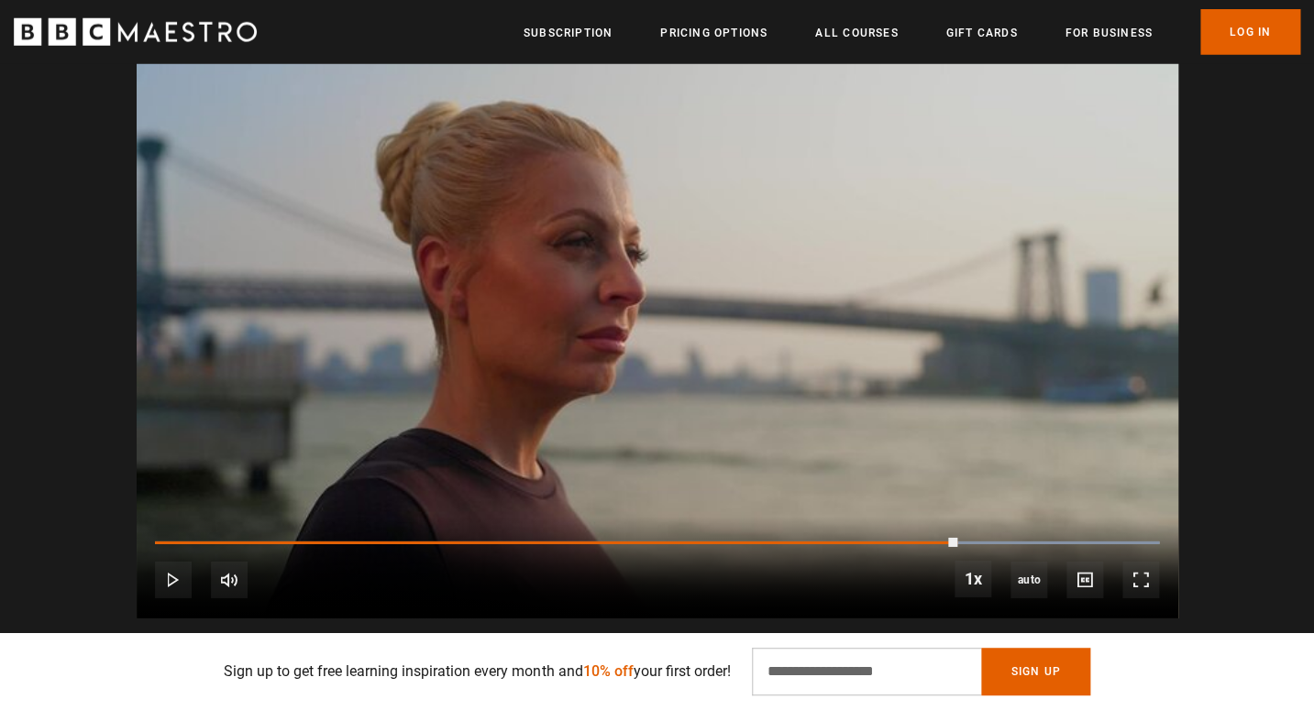
click at [925, 536] on div "10s Skip Back 10 seconds Play 10s Skip Forward 10 seconds Loaded : 100.00% 1:12…" at bounding box center [657, 568] width 1041 height 102
click at [972, 454] on video "Video Player" at bounding box center [657, 326] width 1041 height 586
click at [820, 240] on video "Video Player" at bounding box center [657, 326] width 1041 height 586
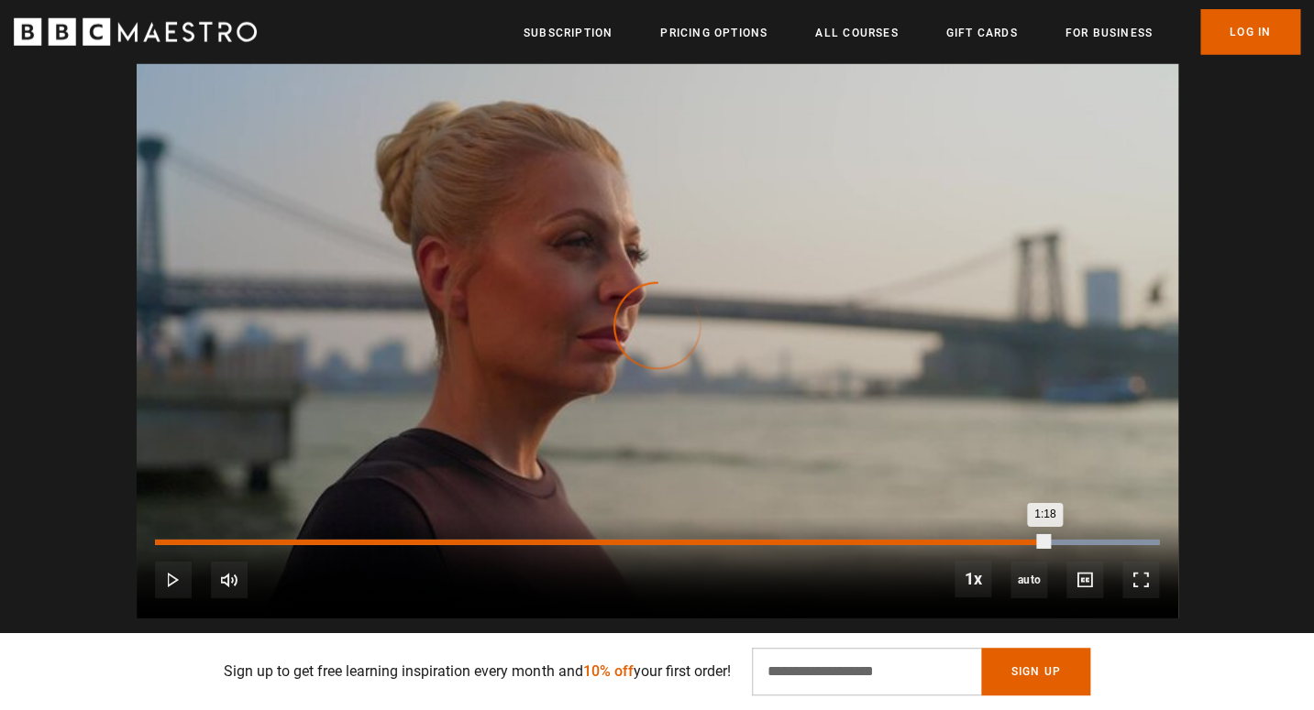
click at [182, 544] on div "0:02" at bounding box center [183, 543] width 3 height 6
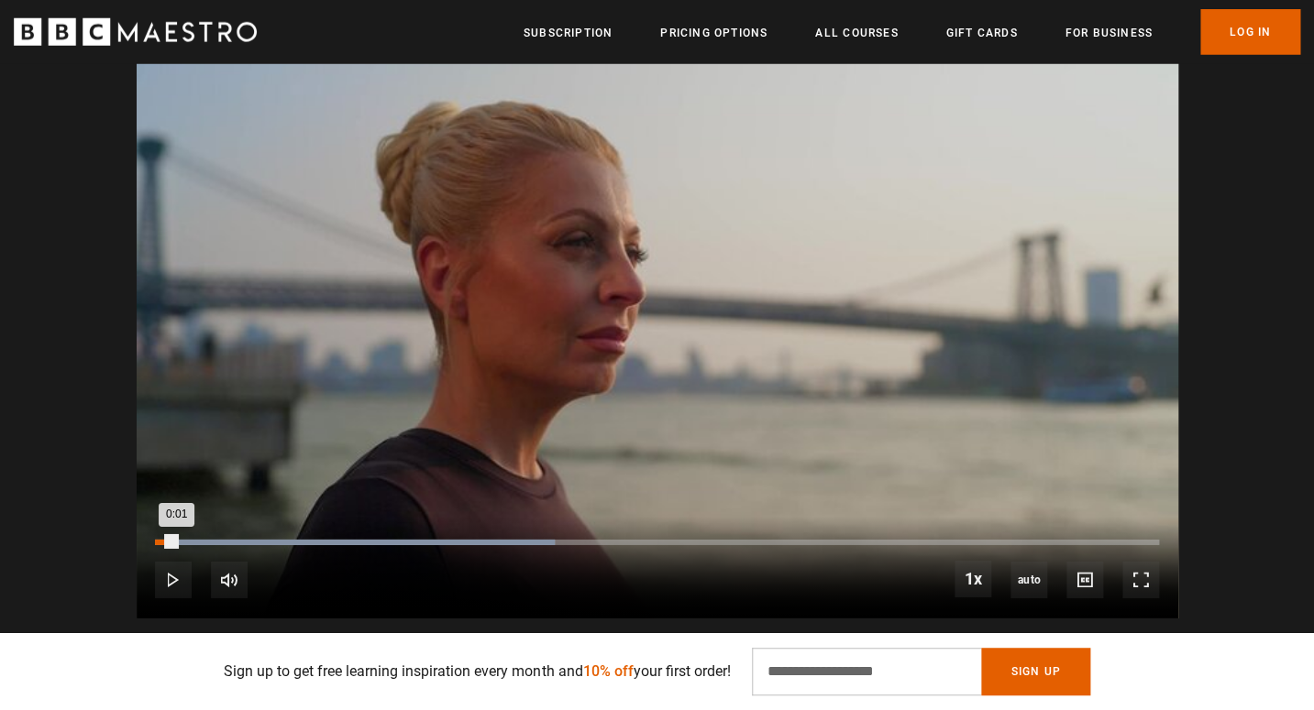
click at [176, 542] on div "0:01" at bounding box center [165, 543] width 21 height 6
click at [307, 402] on video "Video Player" at bounding box center [657, 326] width 1041 height 586
click at [215, 545] on div "Loaded : 39.79% 0:04 0:02" at bounding box center [656, 543] width 1003 height 6
click at [236, 545] on div "Loaded : 51.16% 0:07 0:05" at bounding box center [656, 543] width 1003 height 6
click at [253, 546] on div "10s Skip Back 10 seconds Pause 10s Skip Forward 10 seconds Loaded : 56.84% 0:07…" at bounding box center [657, 568] width 1041 height 102
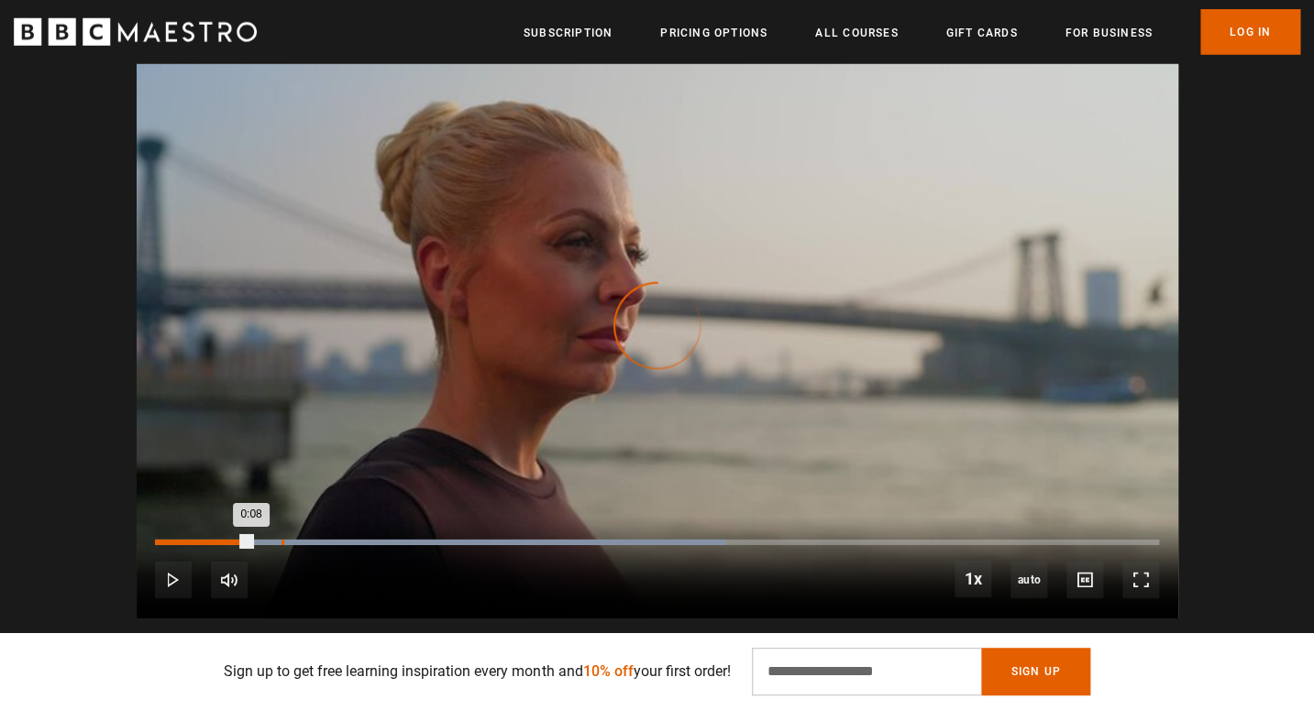
click at [281, 544] on div "Loaded : 56.84% 0:11 0:08" at bounding box center [656, 543] width 1003 height 6
click at [295, 538] on div "10s Skip Back 10 seconds Pause 10s Skip Forward 10 seconds Loaded : 62.52% 0:11…" at bounding box center [657, 568] width 1041 height 102
click at [318, 544] on div "Loaded : 62.52% 0:14 0:11" at bounding box center [656, 543] width 1003 height 6
click at [361, 543] on div "Loaded : 68.21% 0:14 0:14" at bounding box center [656, 543] width 1003 height 6
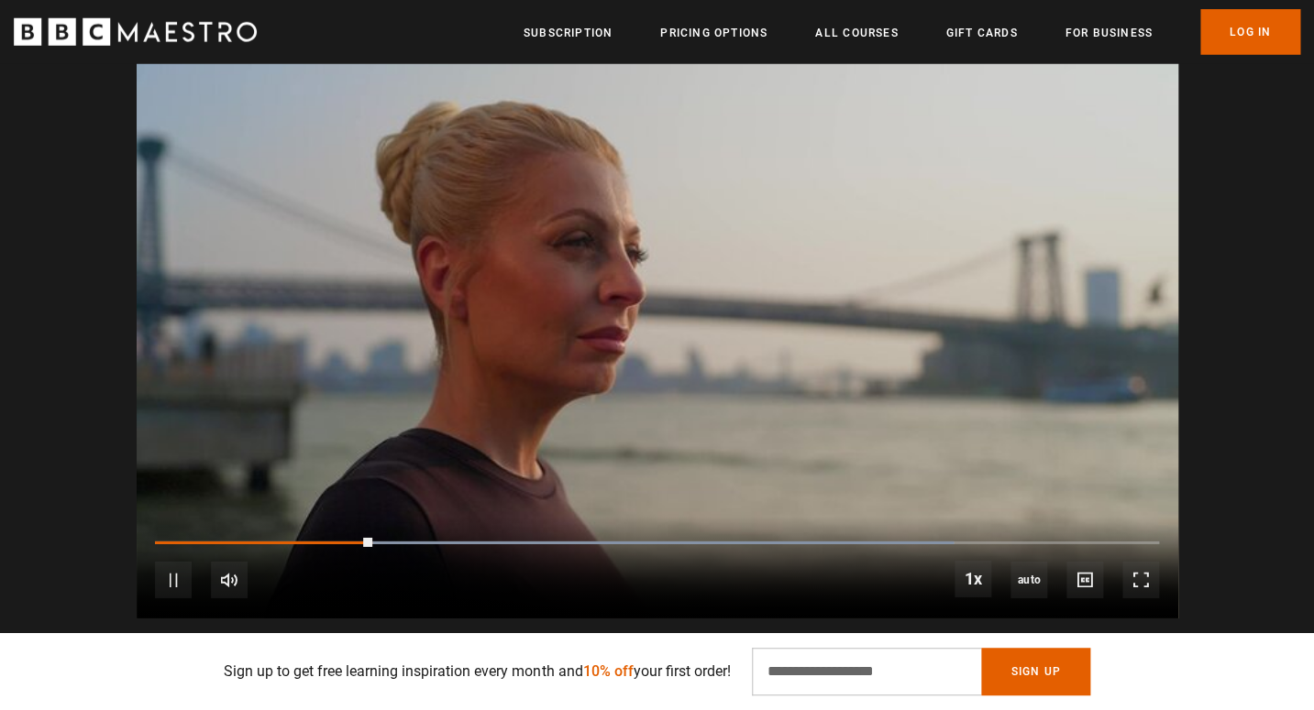
click at [402, 541] on div "10s Skip Back 10 seconds Pause 10s Skip Forward 10 seconds Loaded : 79.58% 0:18…" at bounding box center [657, 568] width 1041 height 102
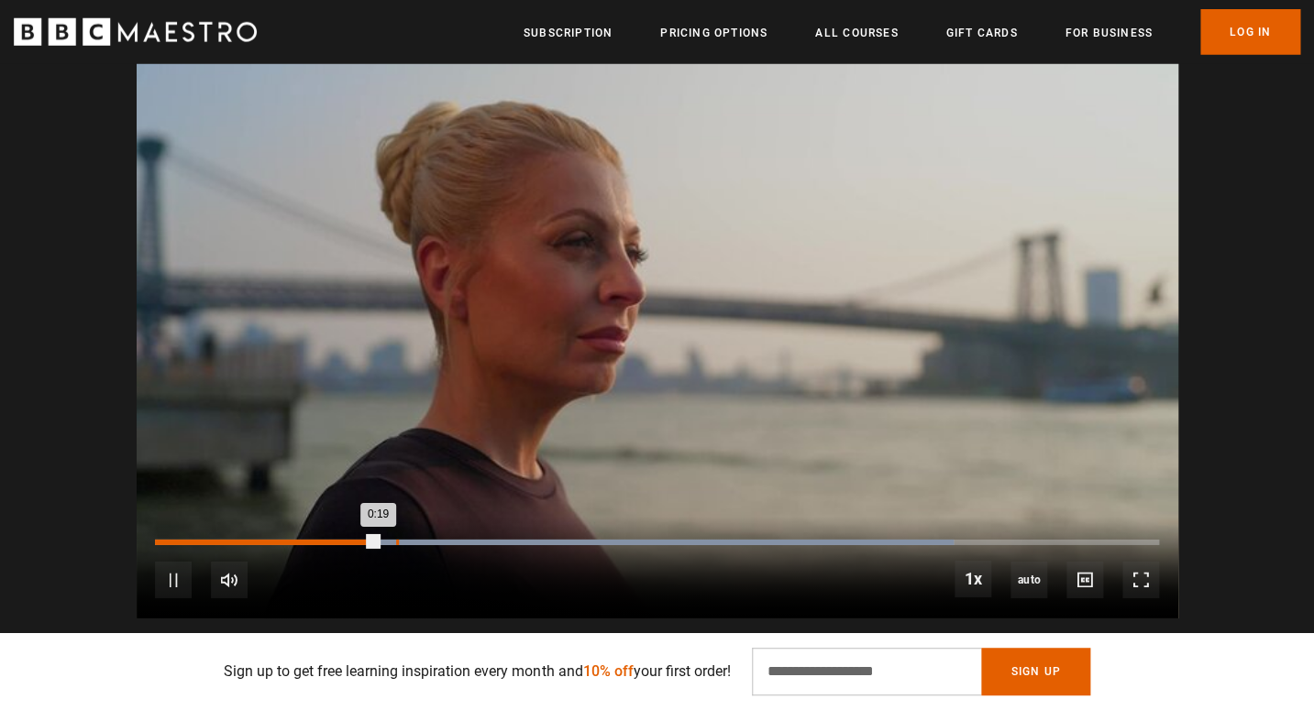
click at [404, 543] on div "Loaded : 79.58% 0:21 0:19" at bounding box center [656, 543] width 1003 height 6
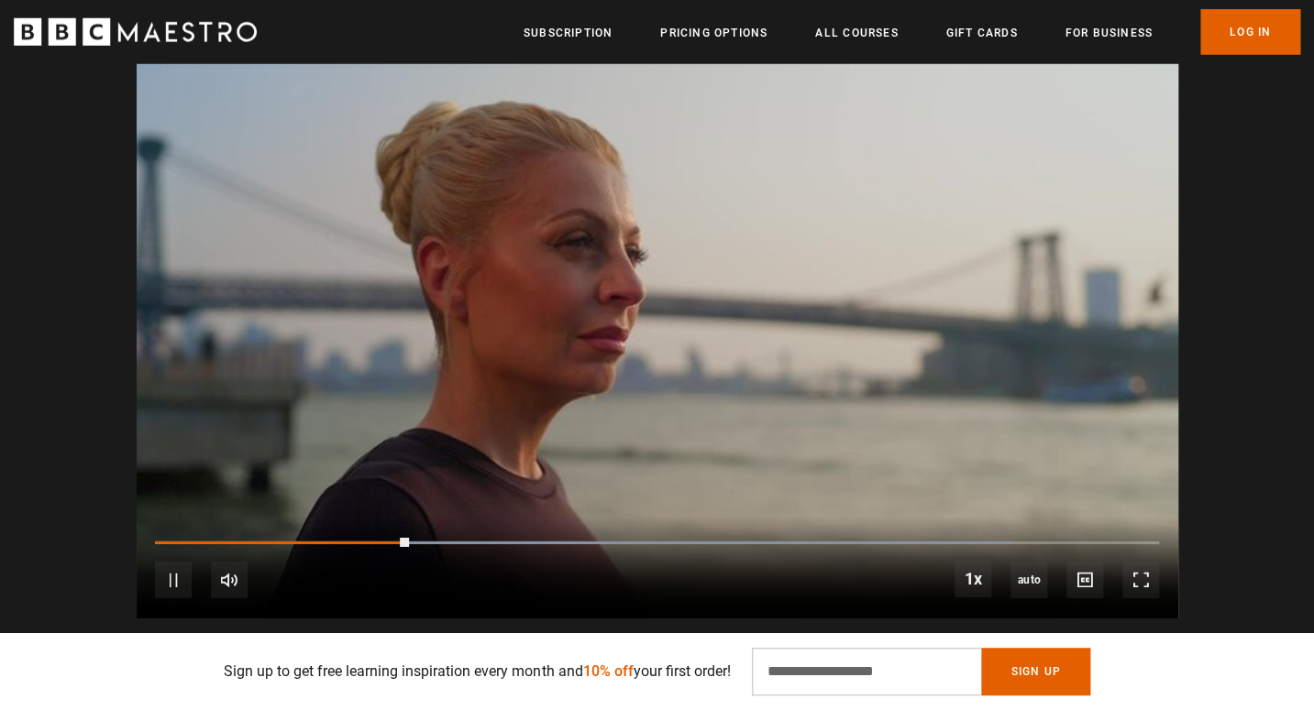
click at [490, 556] on div "10s Skip Back 10 seconds Pause 10s Skip Forward 10 seconds Loaded : 85.26% 0:27…" at bounding box center [657, 568] width 1041 height 102
click at [466, 545] on div "10s Skip Back 10 seconds Pause 10s Skip Forward 10 seconds Loaded : 85.26% 0:29…" at bounding box center [657, 568] width 1041 height 102
click at [462, 540] on div "10s Skip Back 10 seconds Pause 10s Skip Forward 10 seconds Loaded : 90.94% 0:27…" at bounding box center [657, 568] width 1041 height 102
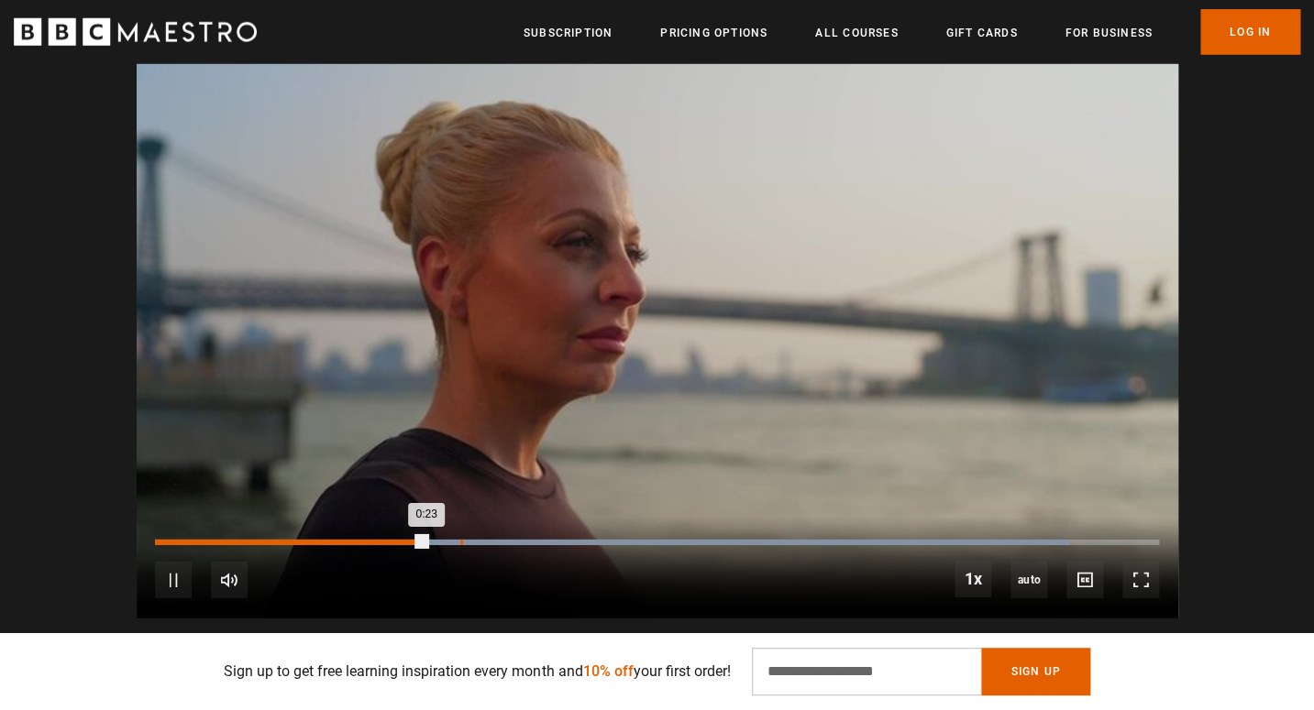
click at [465, 543] on div "Loaded : 90.94% 0:26 0:23" at bounding box center [656, 543] width 1003 height 6
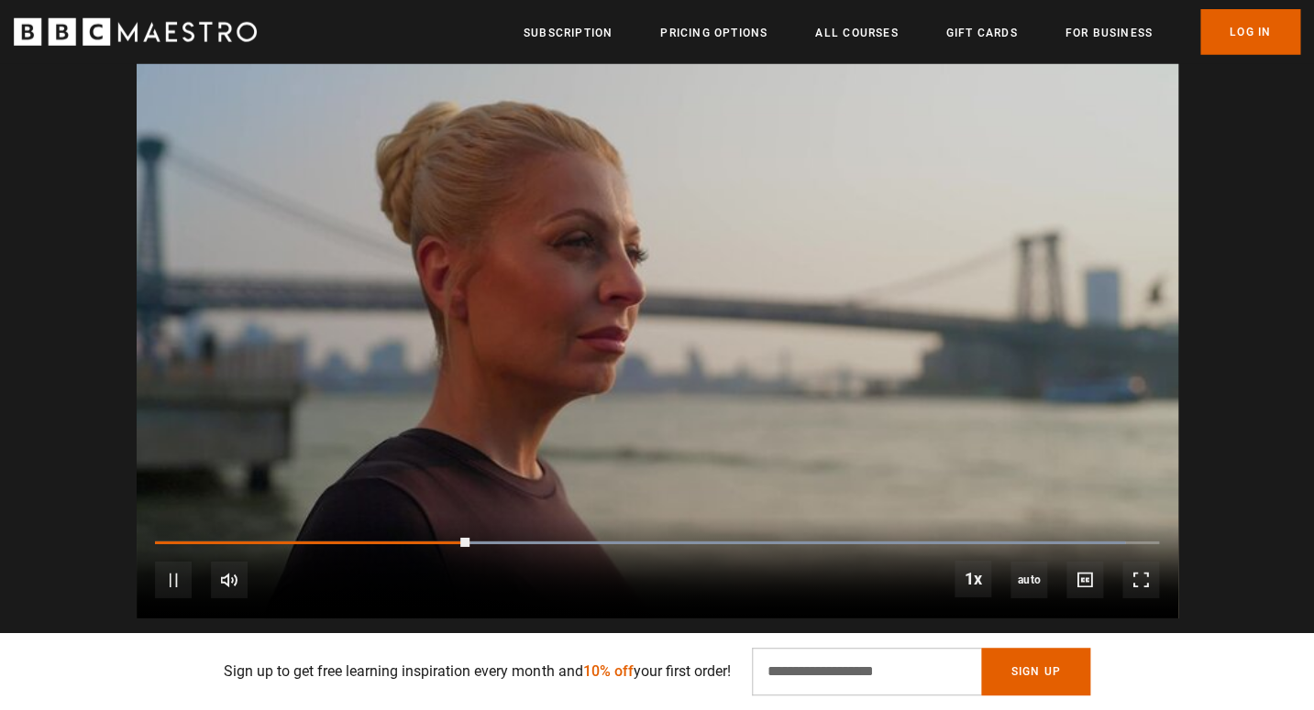
click at [482, 421] on video "Video Player" at bounding box center [657, 326] width 1041 height 586
drag, startPoint x: 874, startPoint y: 682, endPoint x: 859, endPoint y: 691, distance: 17.3
click at [869, 619] on div "Video Player is loading. Play Course overview for The Art of Influence with [PE…" at bounding box center [657, 326] width 1041 height 586
click at [59, 142] on div "Video Player is loading. Play Course overview for The Art of Influence with [PE…" at bounding box center [657, 326] width 1314 height 586
